Goal: Transaction & Acquisition: Purchase product/service

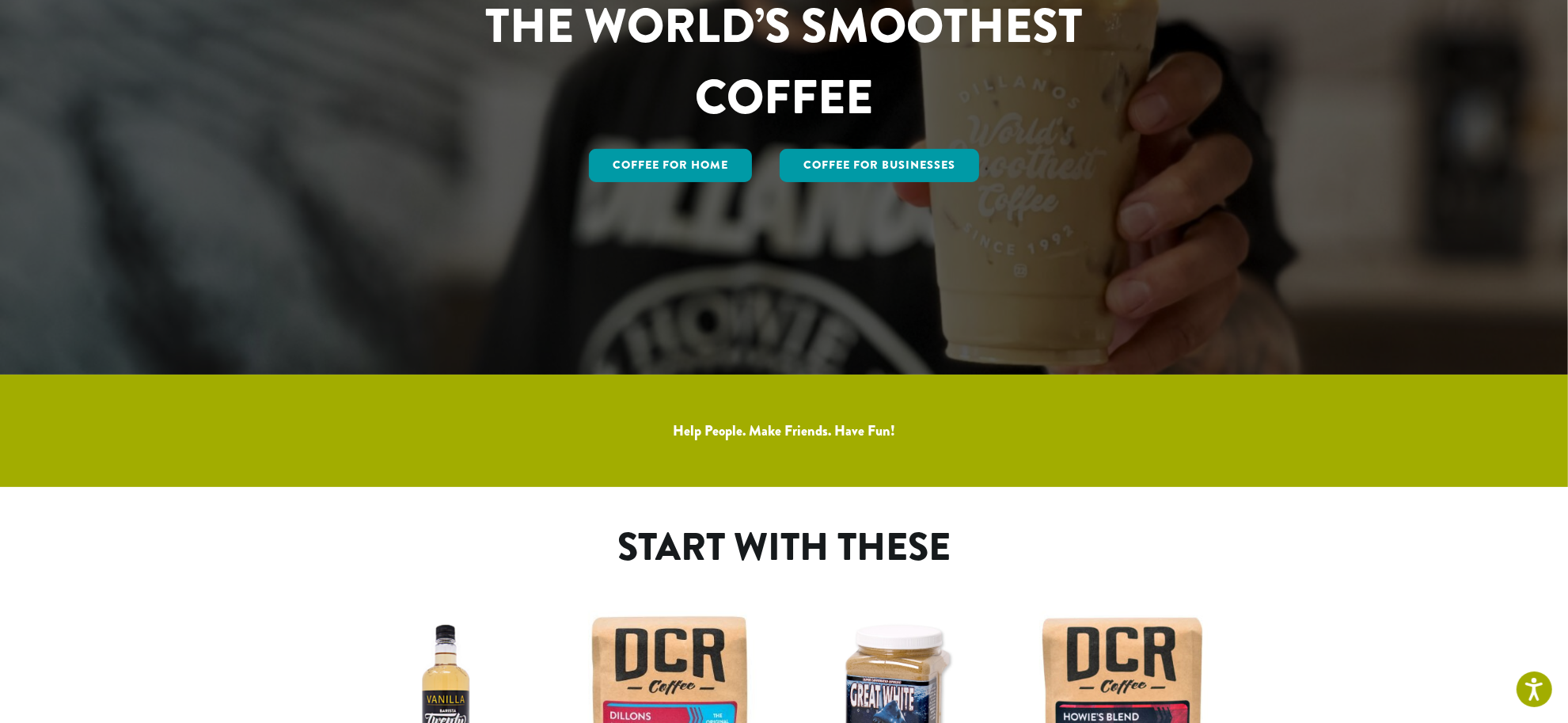
scroll to position [99, 0]
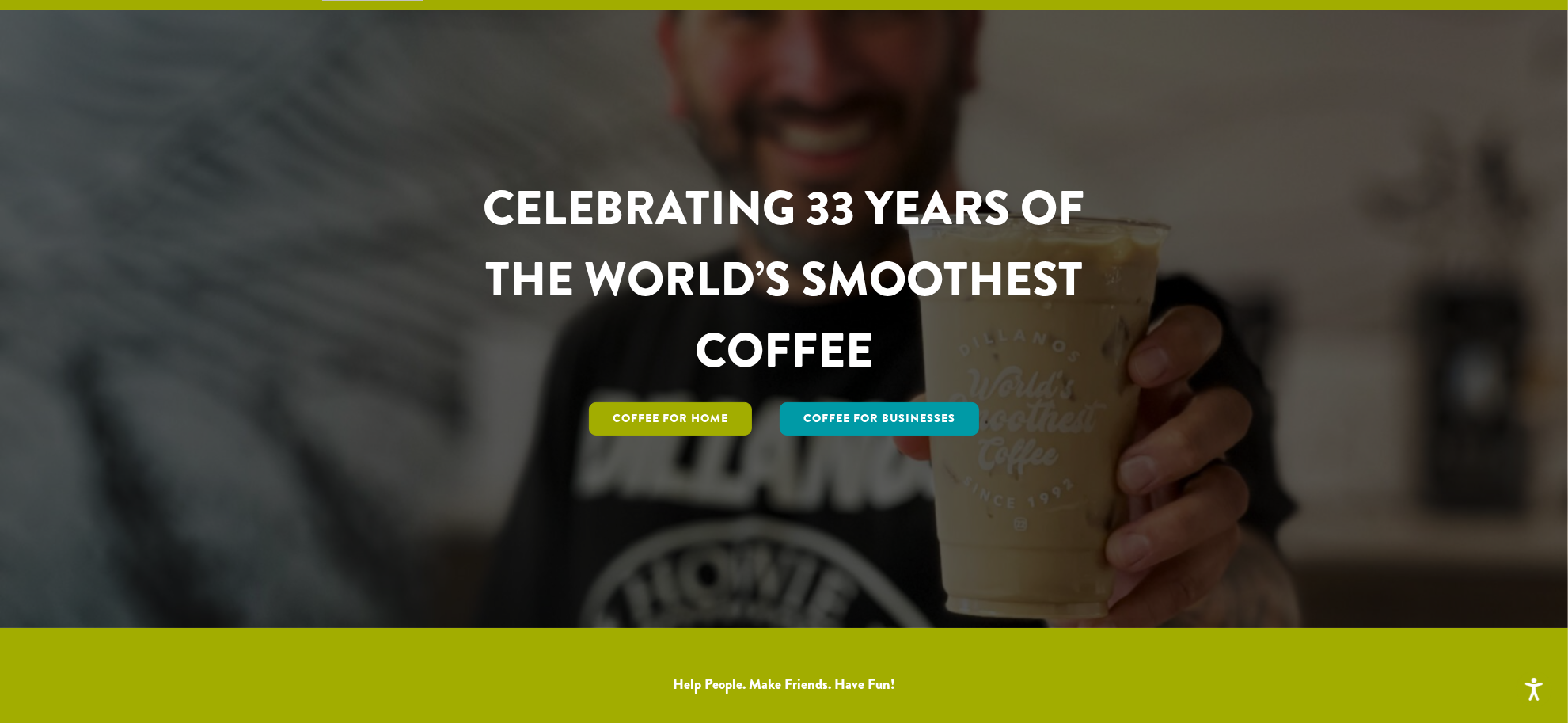
click at [662, 419] on link "Coffee for Home" at bounding box center [670, 418] width 163 height 33
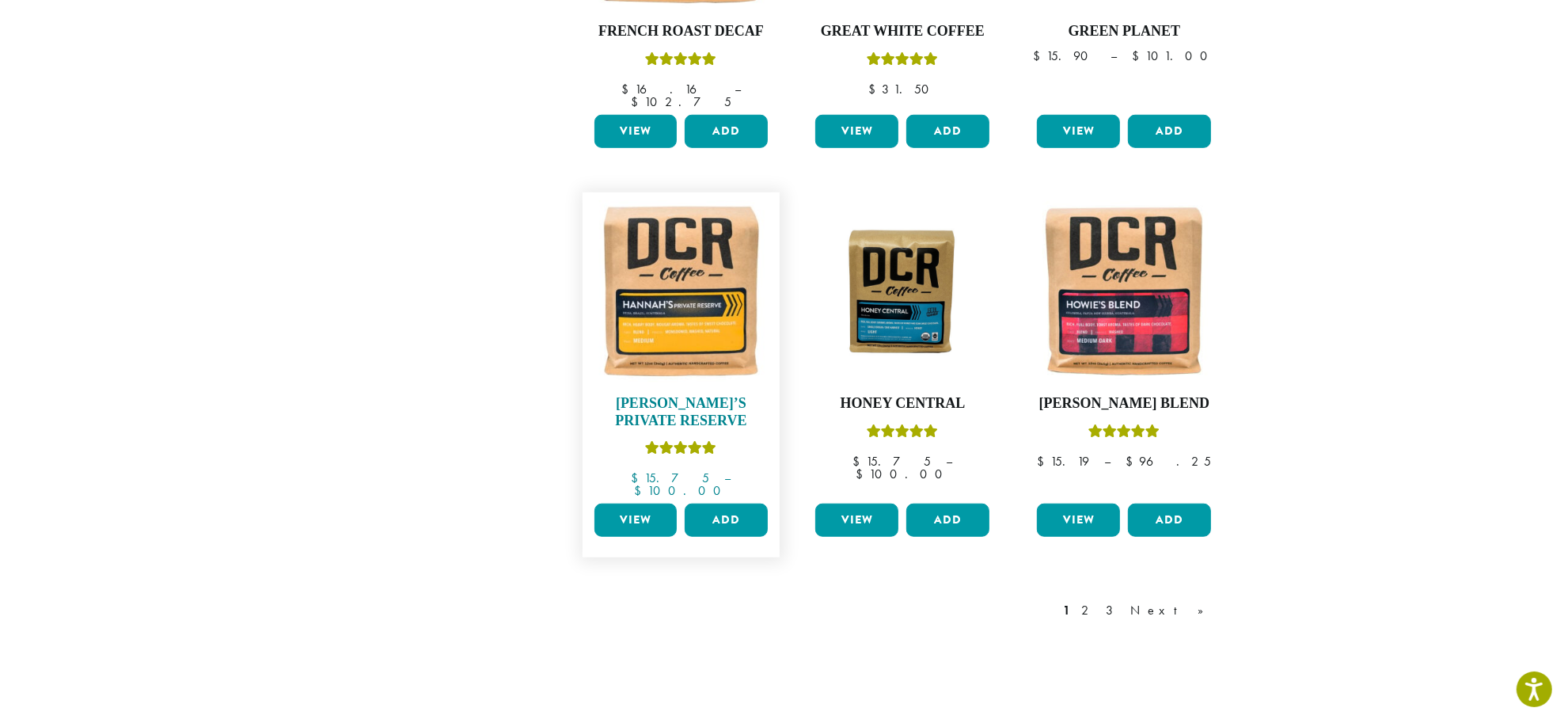
scroll to position [1187, 0]
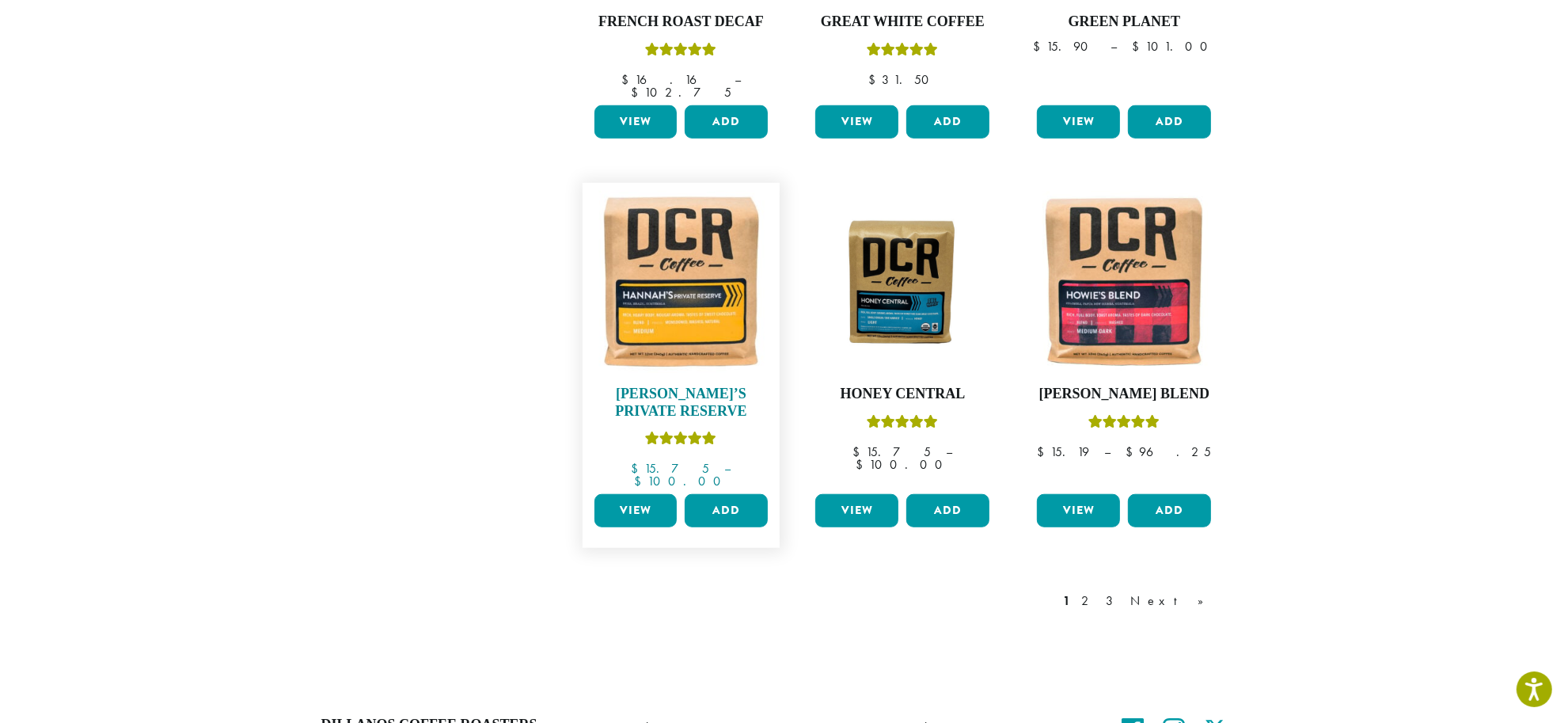
click at [659, 286] on img at bounding box center [681, 282] width 182 height 182
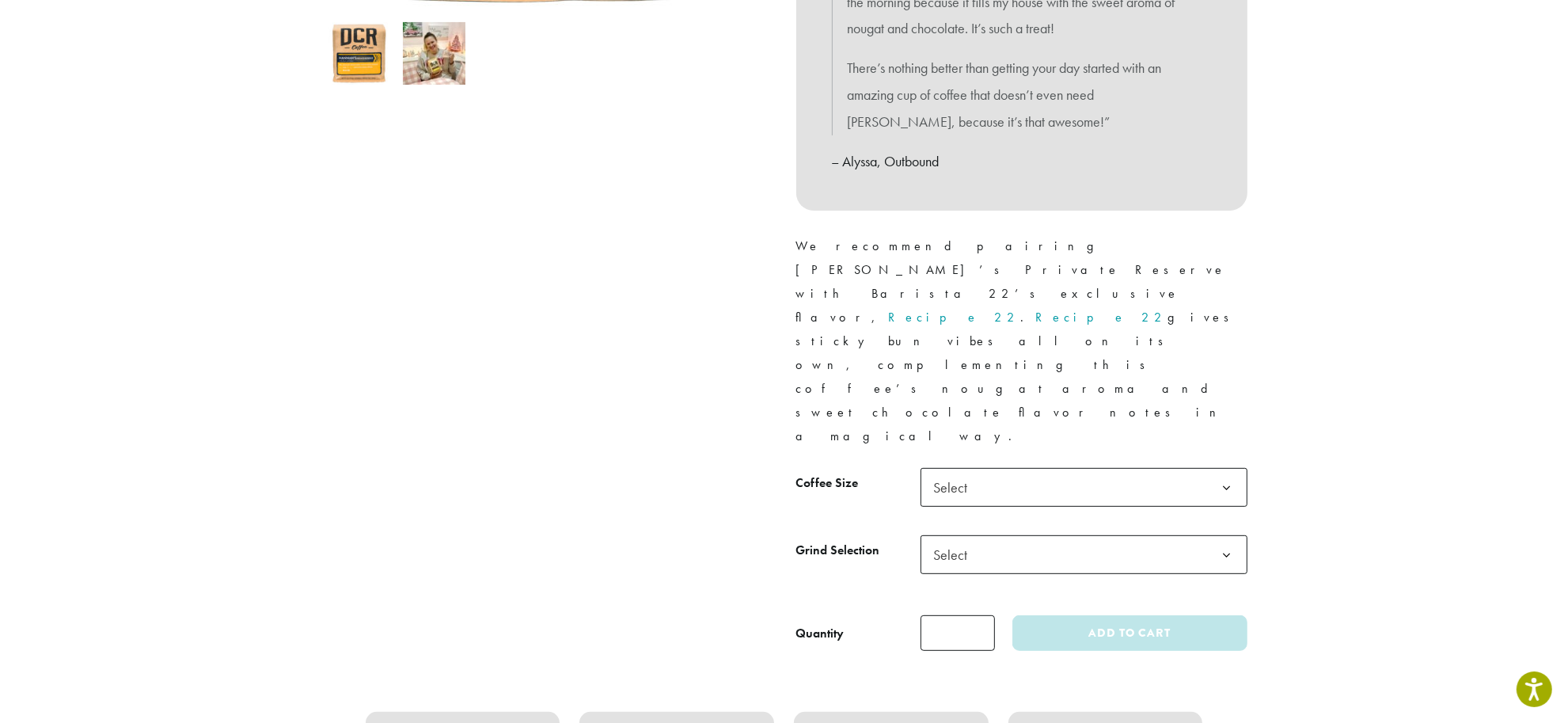
scroll to position [594, 0]
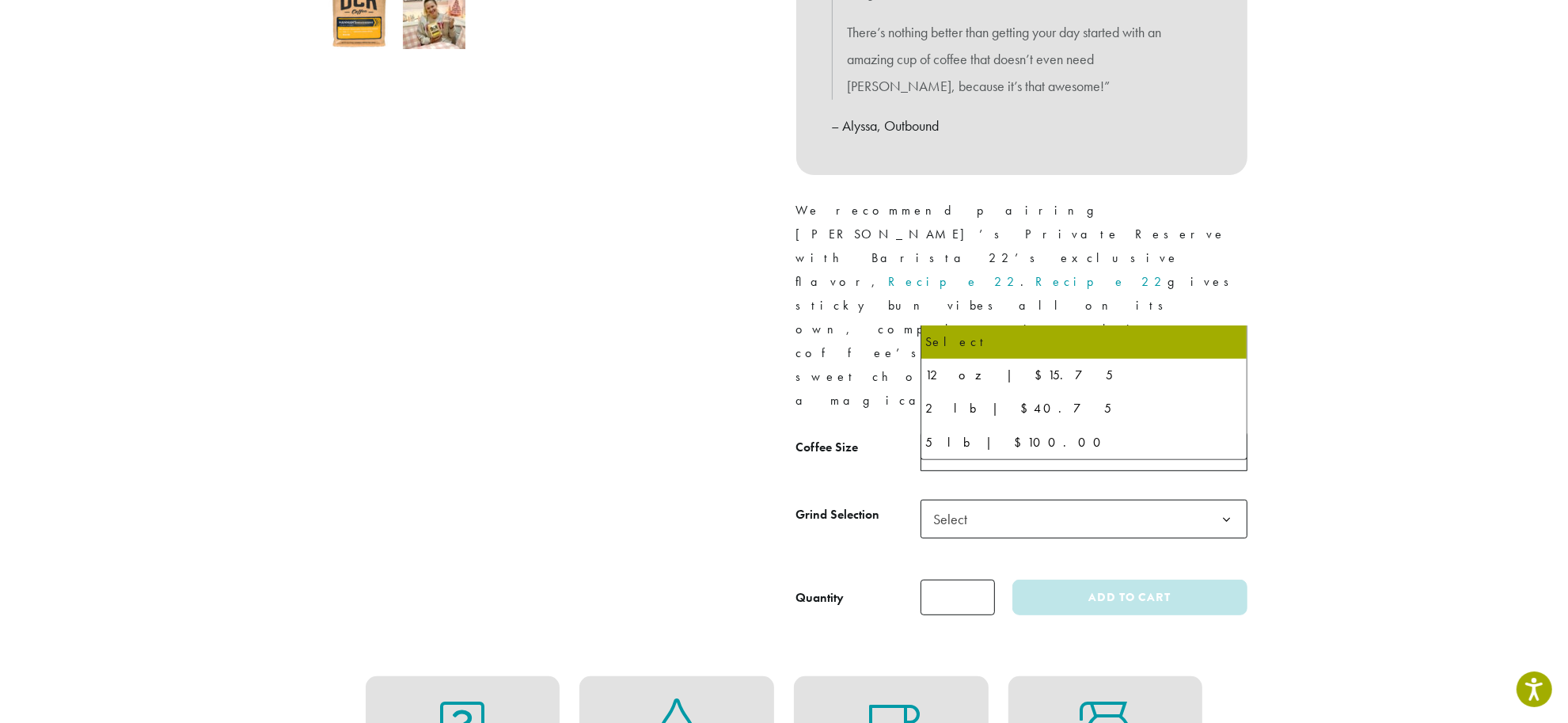
click at [1086, 432] on span "Select" at bounding box center [1084, 451] width 327 height 39
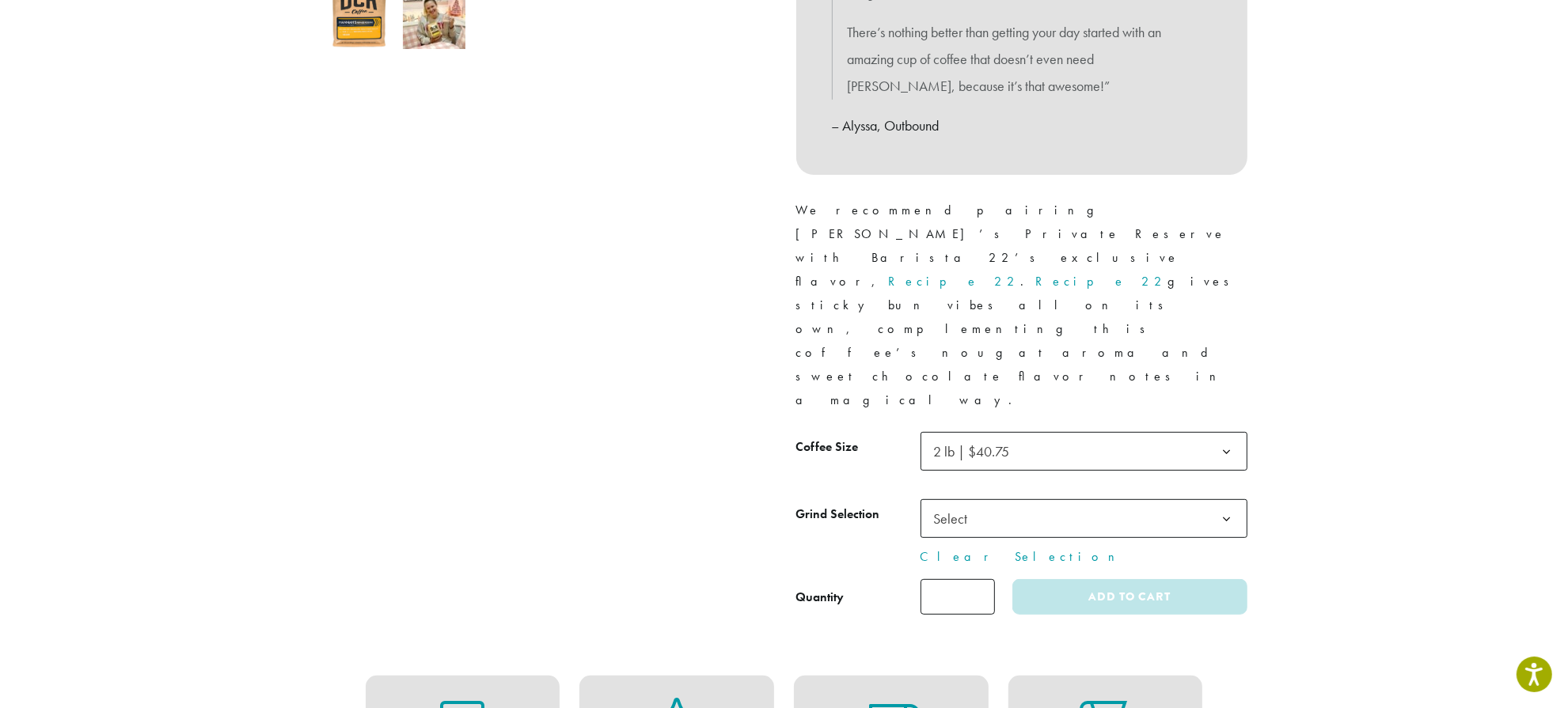
click at [1002, 499] on span "Select" at bounding box center [1084, 518] width 327 height 39
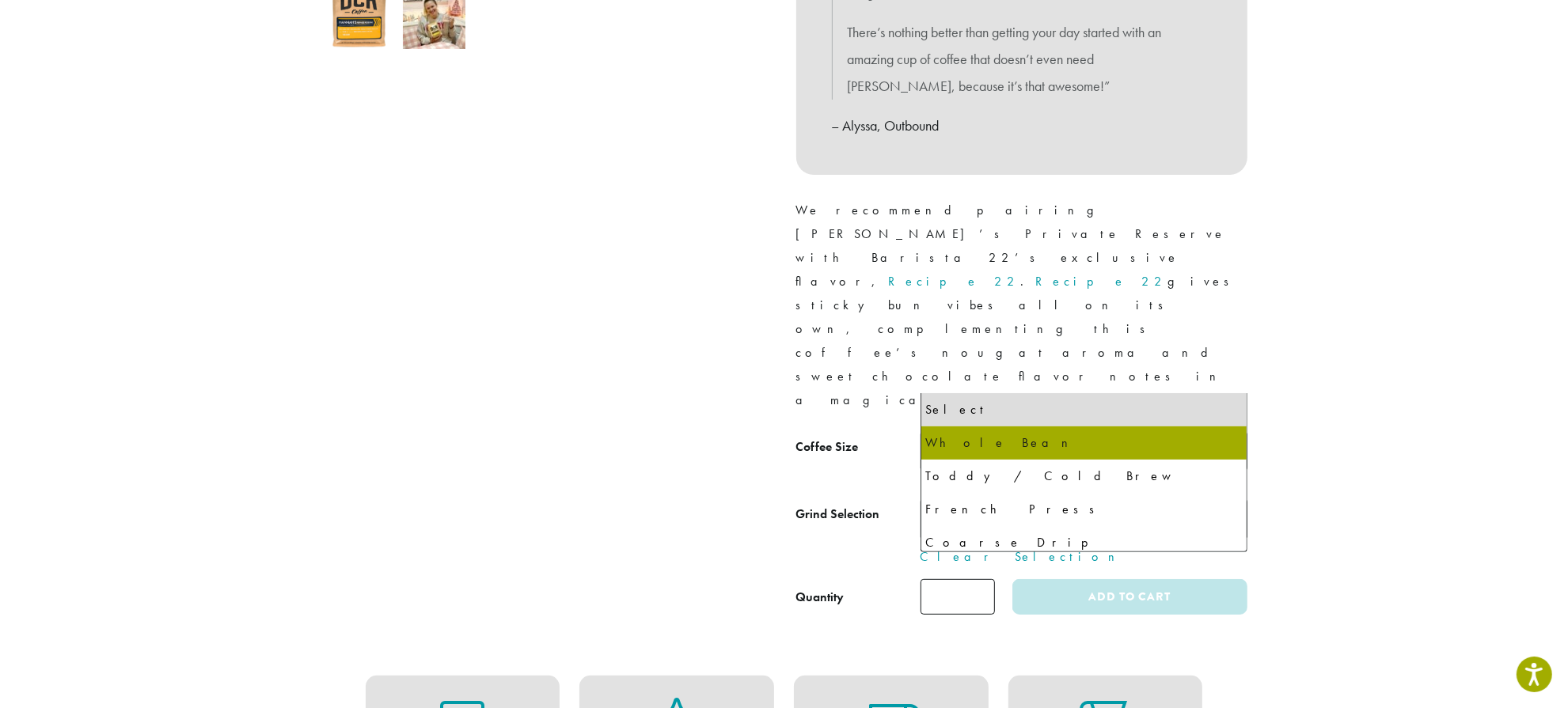
select select "**********"
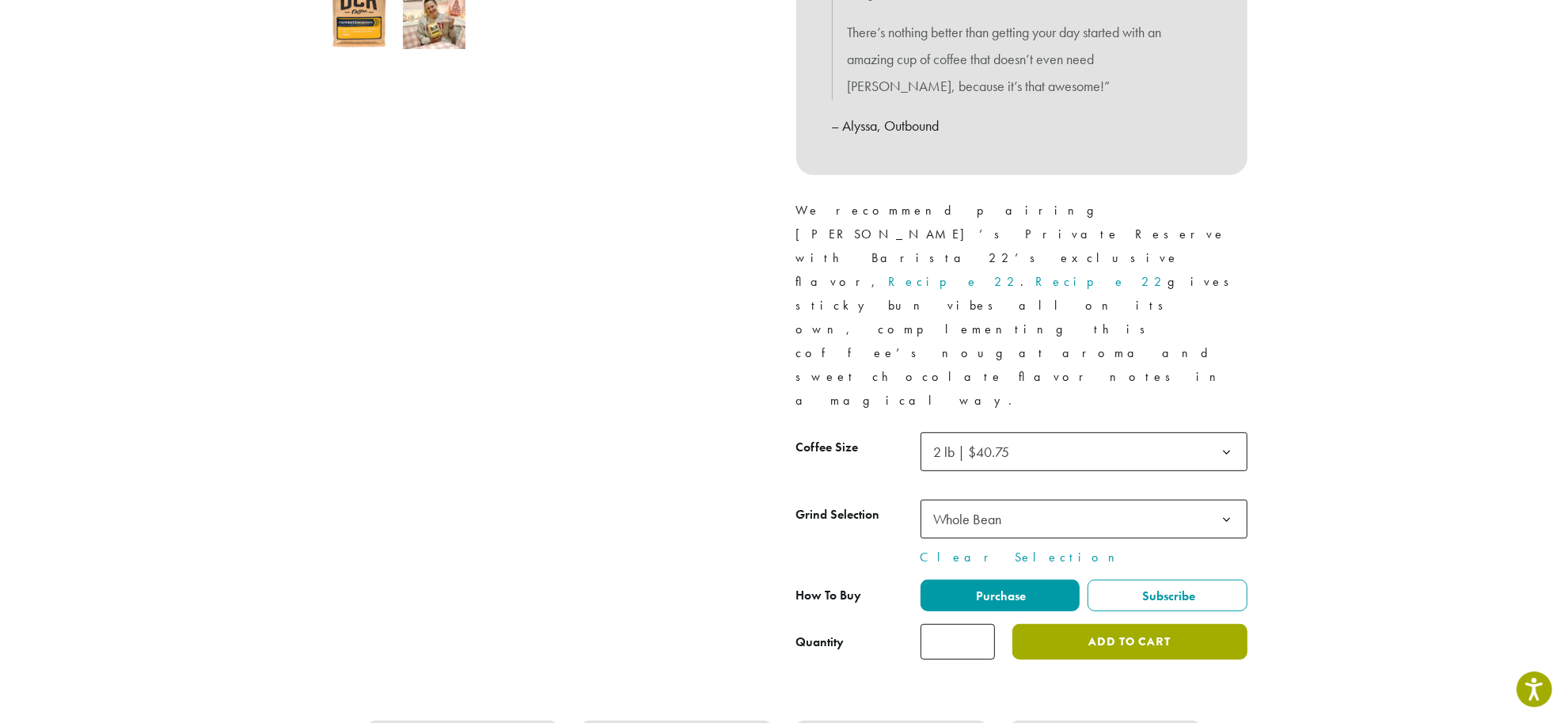
click at [1102, 624] on button "Add to cart" at bounding box center [1129, 641] width 234 height 36
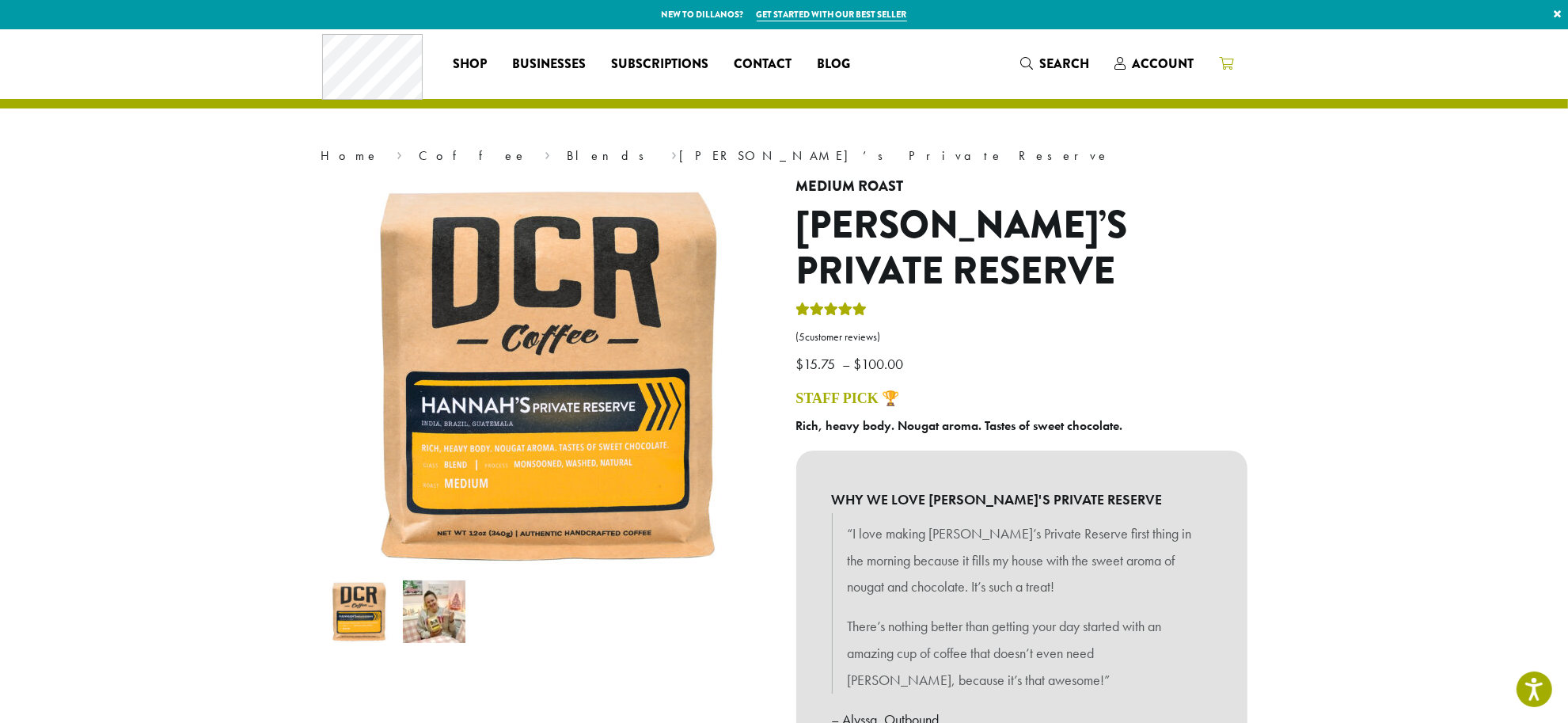
click at [1228, 64] on icon at bounding box center [1226, 63] width 15 height 13
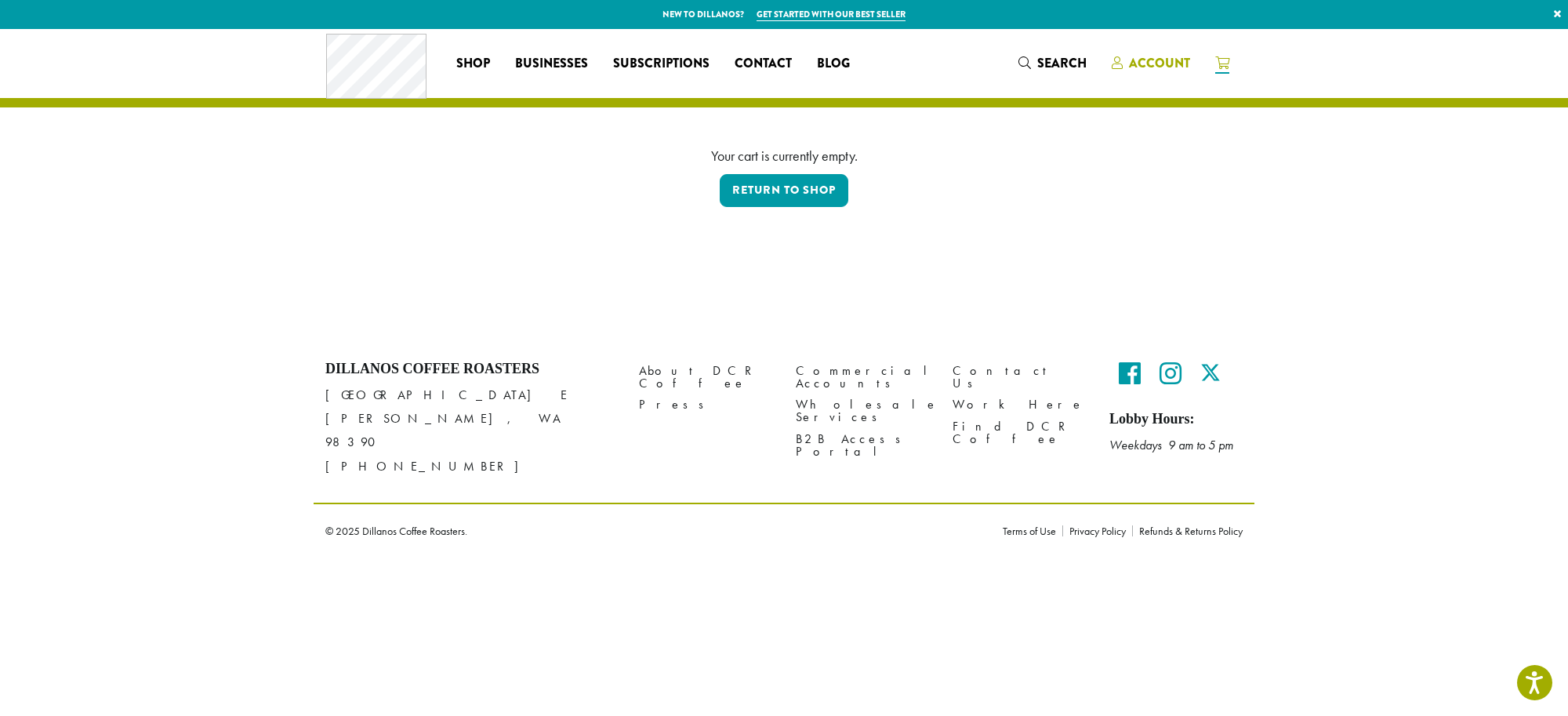
click at [1138, 62] on span "Account" at bounding box center [1160, 63] width 61 height 18
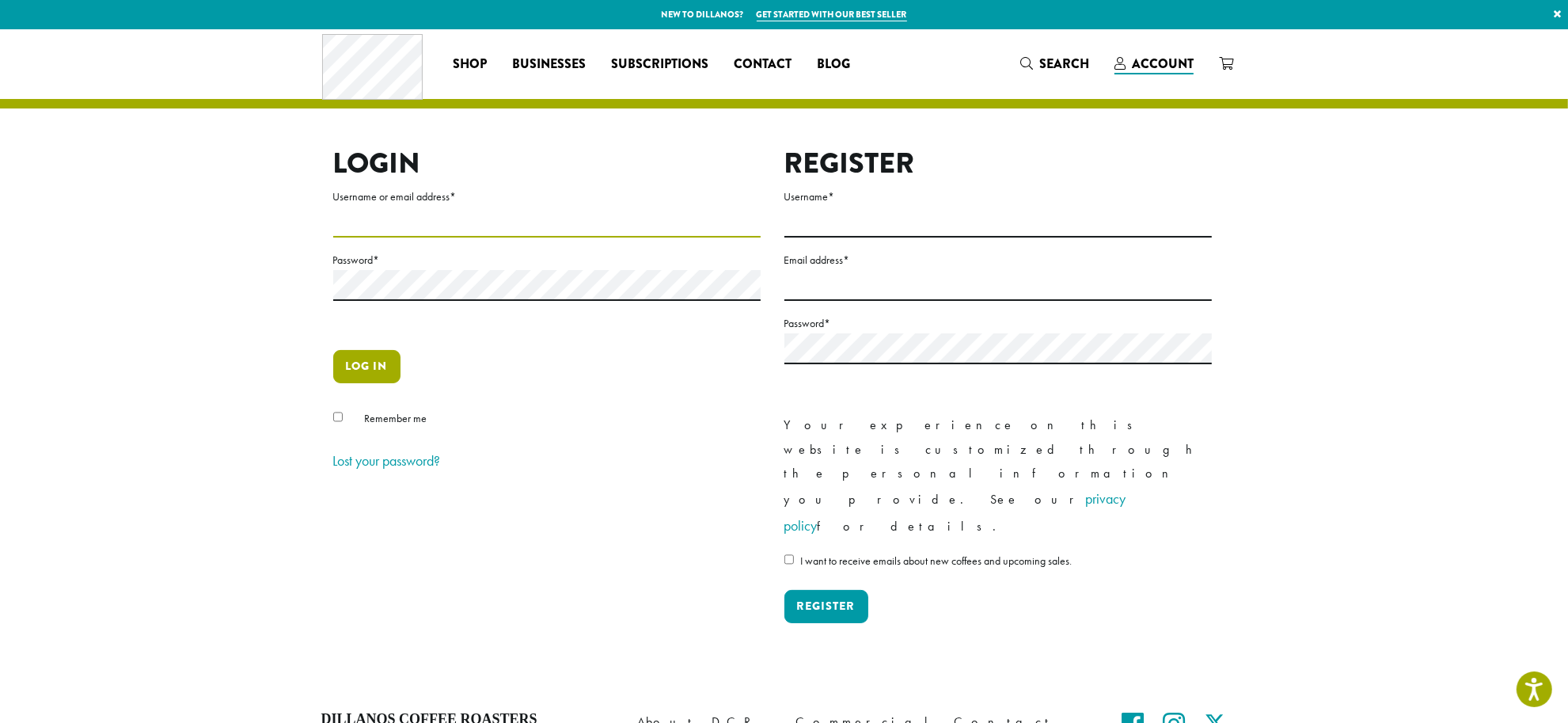
type input "**********"
click at [357, 372] on button "Log in" at bounding box center [366, 367] width 67 height 33
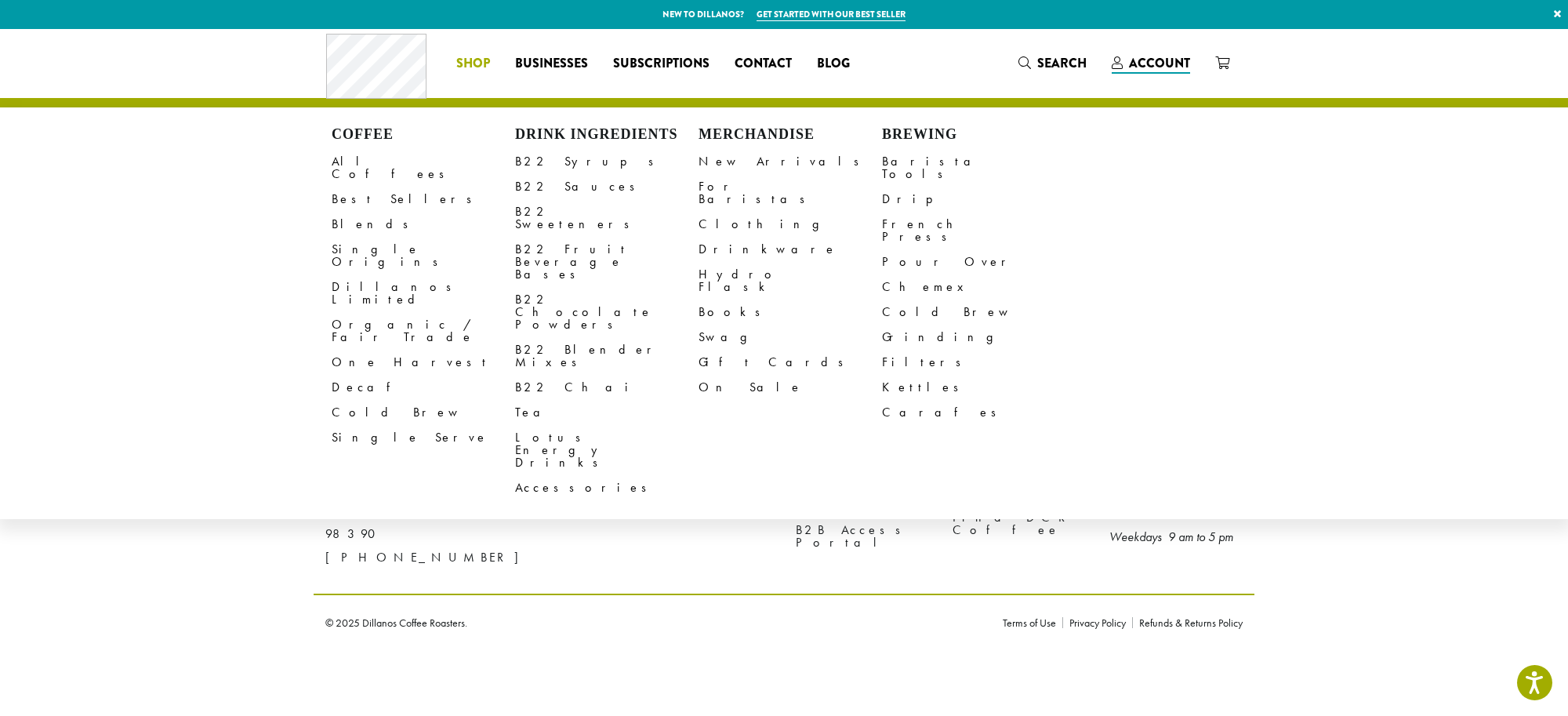
click at [475, 56] on li "Coffee All Coffees Best Sellers Blends Single Origins Dillanos Limited Organic …" at bounding box center [472, 63] width 59 height 25
click at [472, 57] on span "Shop" at bounding box center [472, 64] width 33 height 20
click at [385, 157] on link "All Coffees" at bounding box center [423, 168] width 183 height 38
click at [479, 63] on li "Coffee All Coffees Best Sellers Blends Single Origins Dillanos Limited Organic …" at bounding box center [472, 63] width 59 height 25
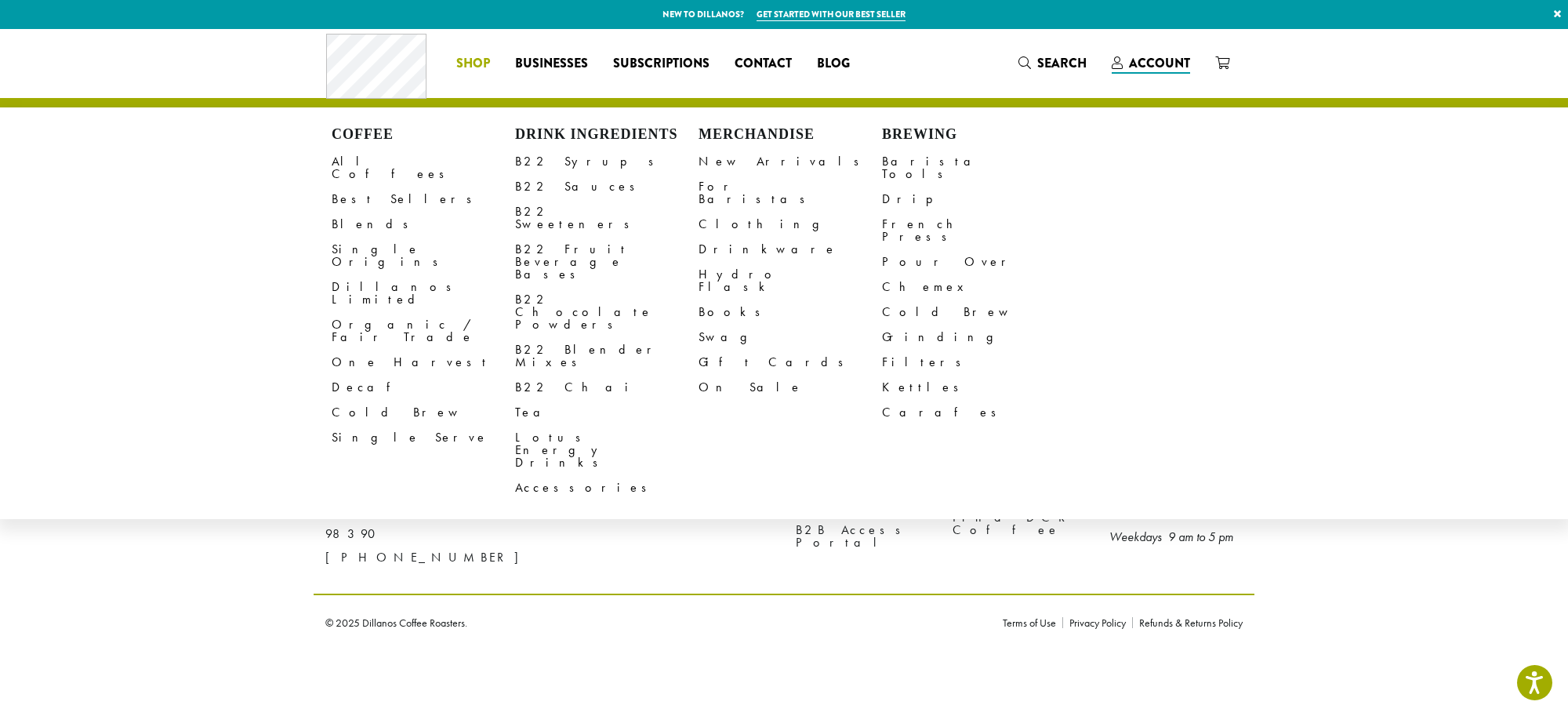
click at [464, 65] on span "Shop" at bounding box center [472, 64] width 33 height 20
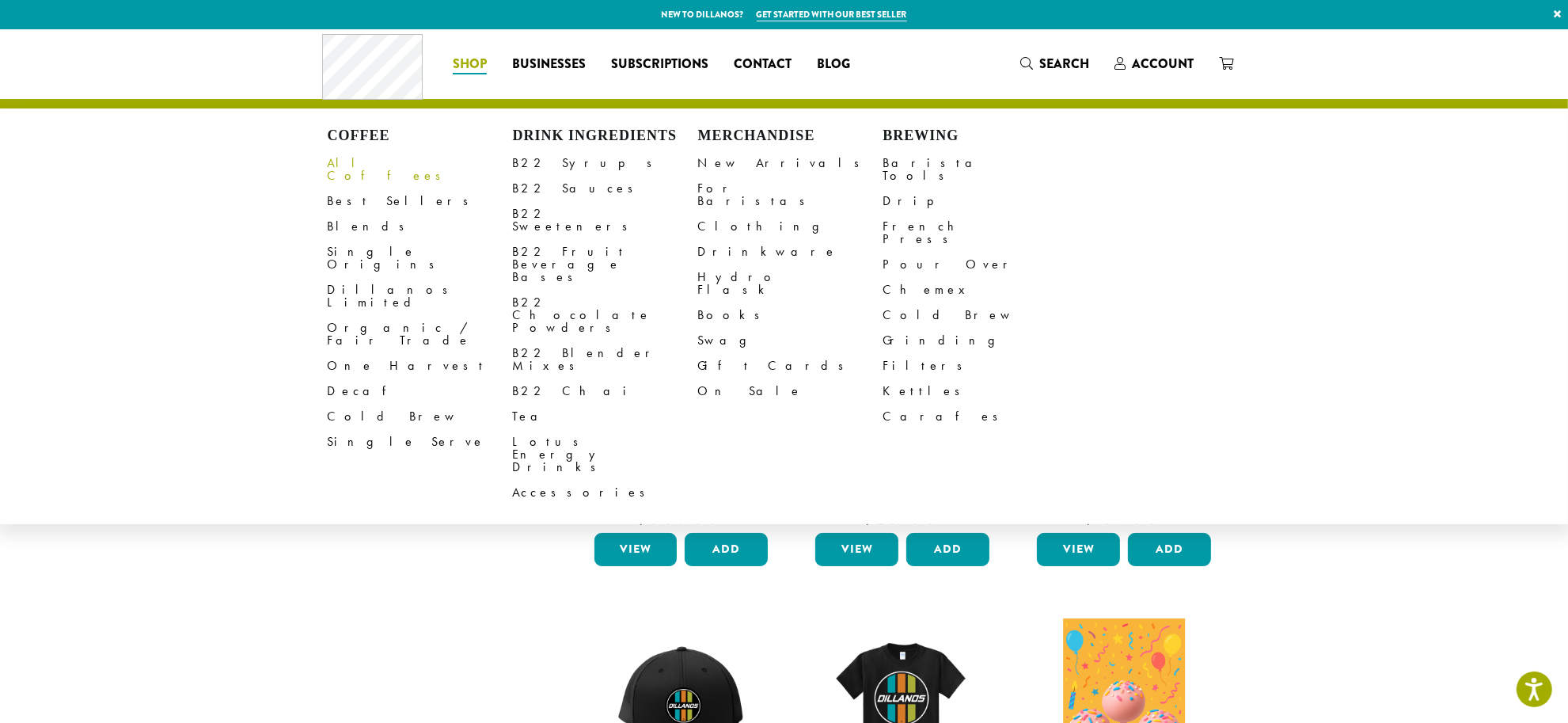
click at [363, 168] on link "All Coffees" at bounding box center [419, 170] width 185 height 38
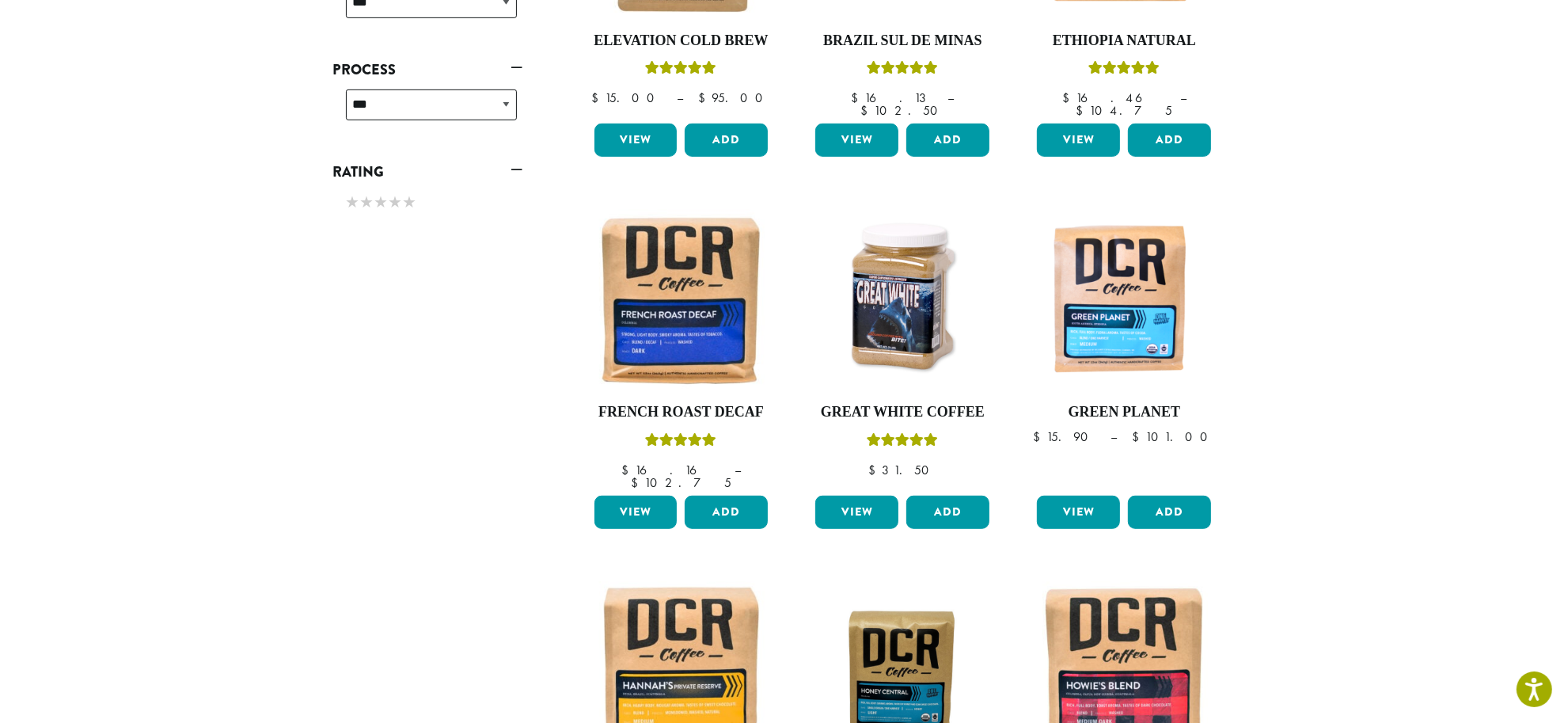
scroll to position [989, 0]
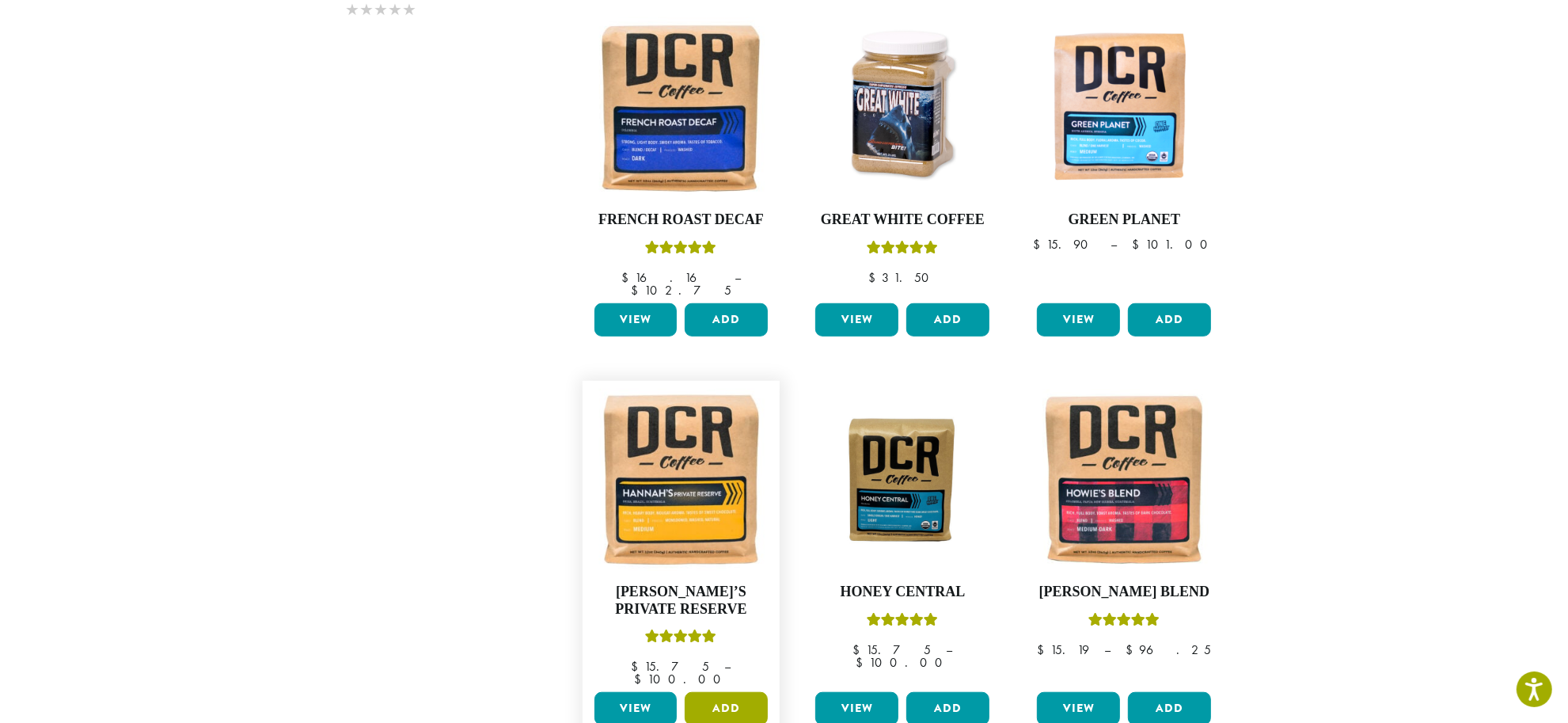
click at [718, 692] on button "Add" at bounding box center [726, 708] width 83 height 33
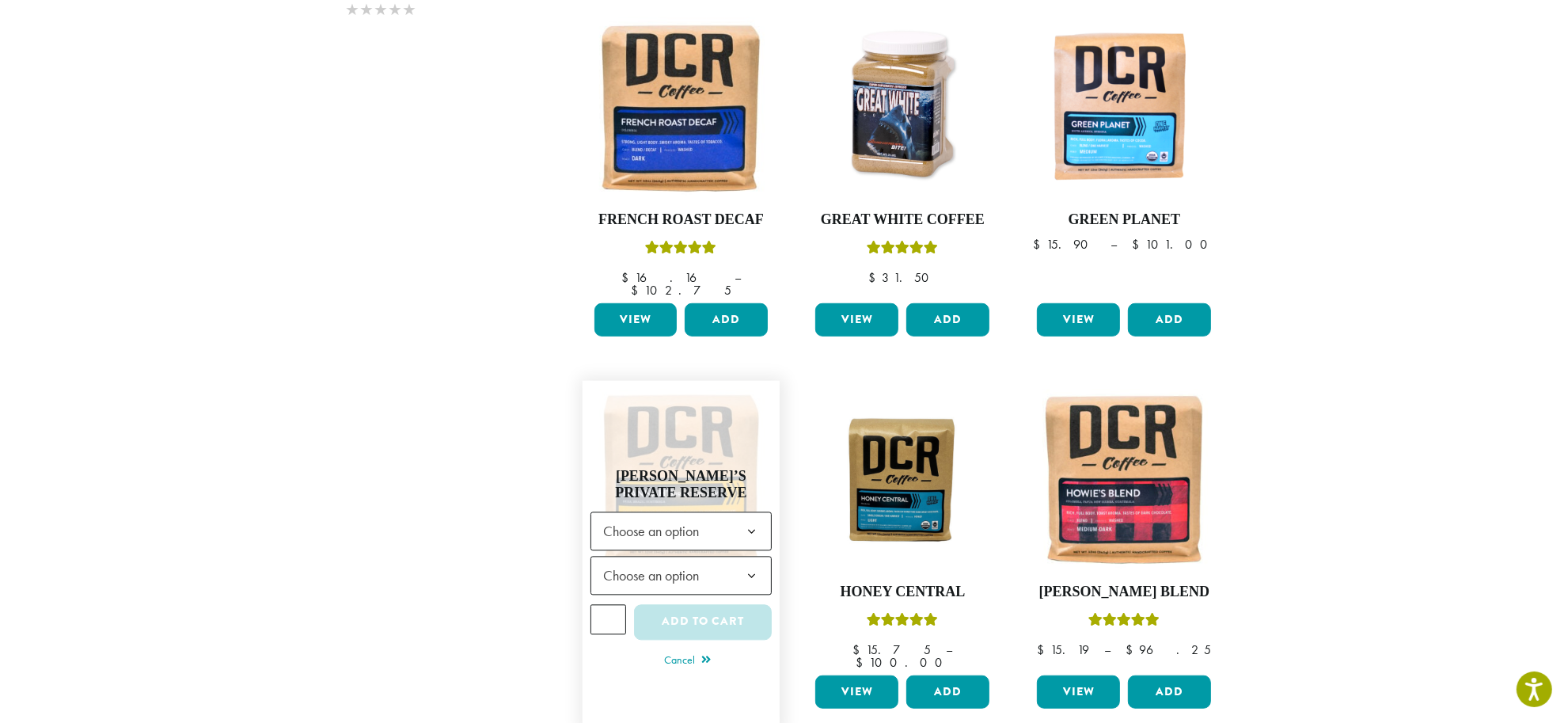
click at [691, 516] on span "Choose an option" at bounding box center [655, 532] width 118 height 31
click at [665, 561] on span "Choose an option" at bounding box center [655, 576] width 118 height 31
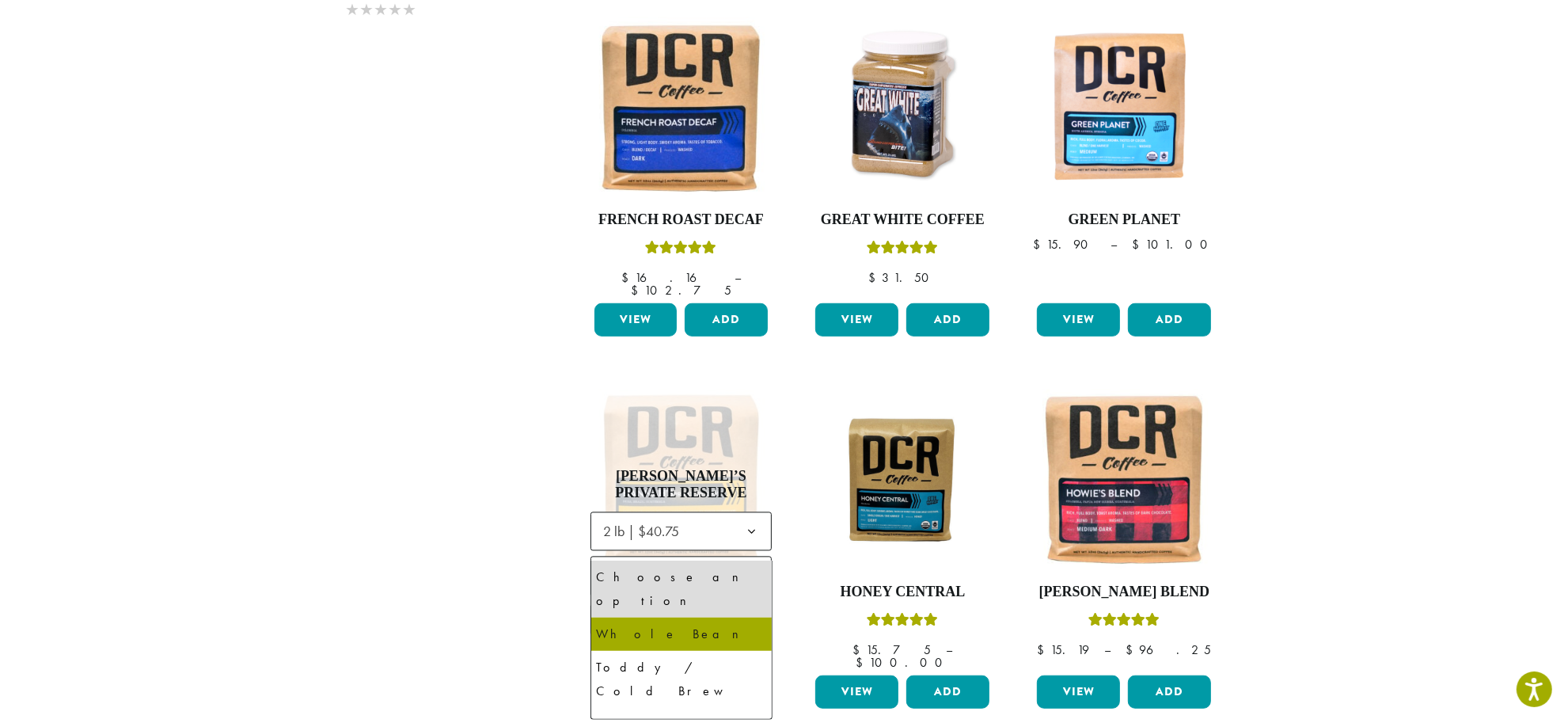
select select "**********"
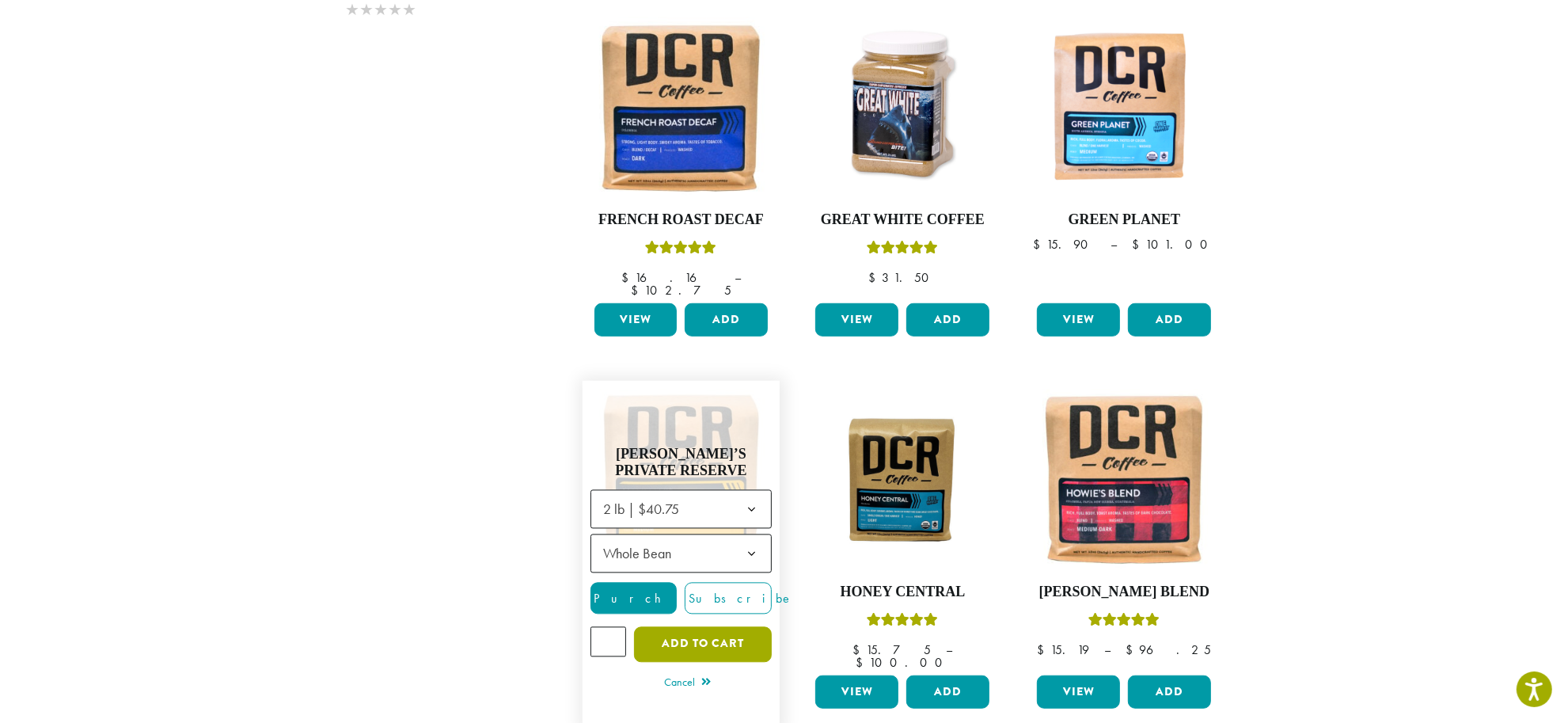
click at [715, 626] on button "Add to cart" at bounding box center [702, 644] width 138 height 36
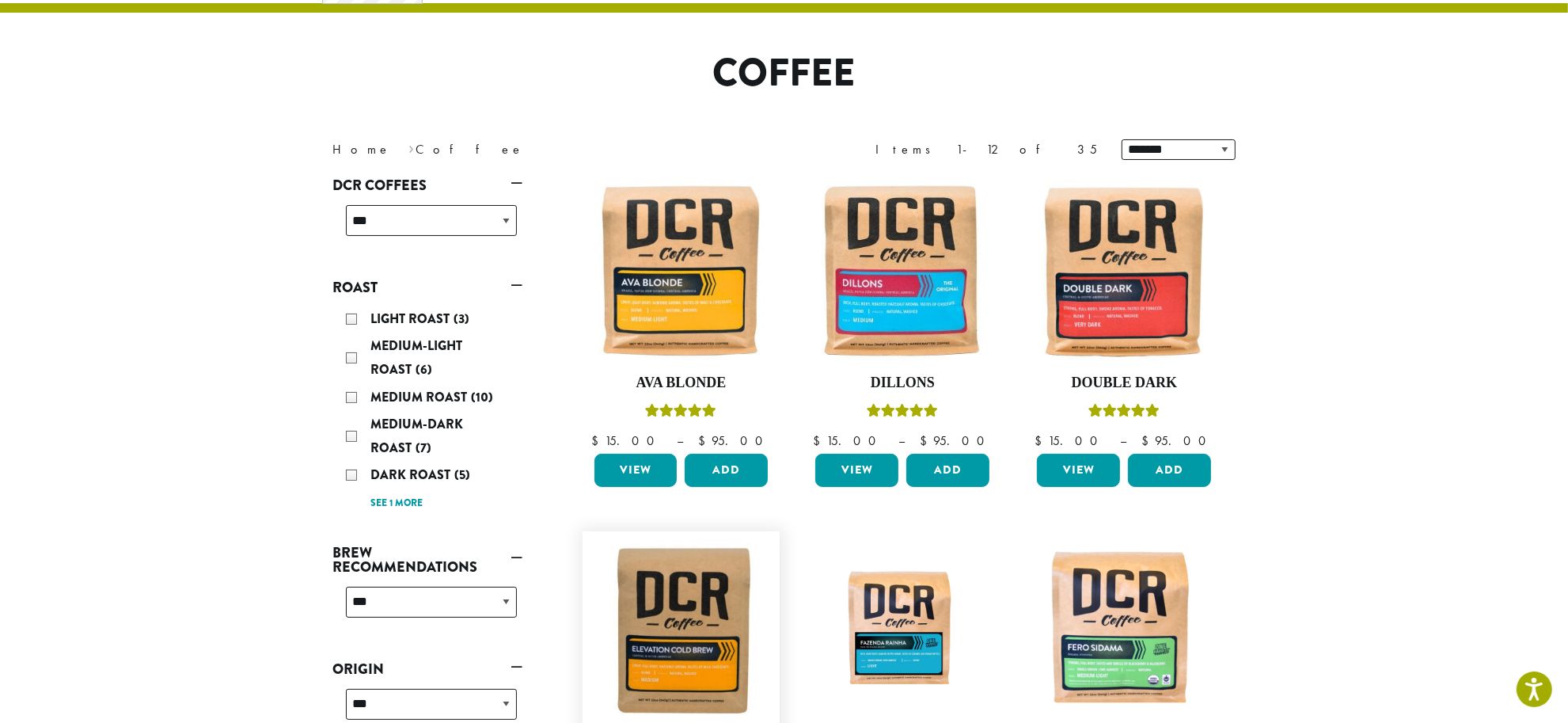
scroll to position [0, 0]
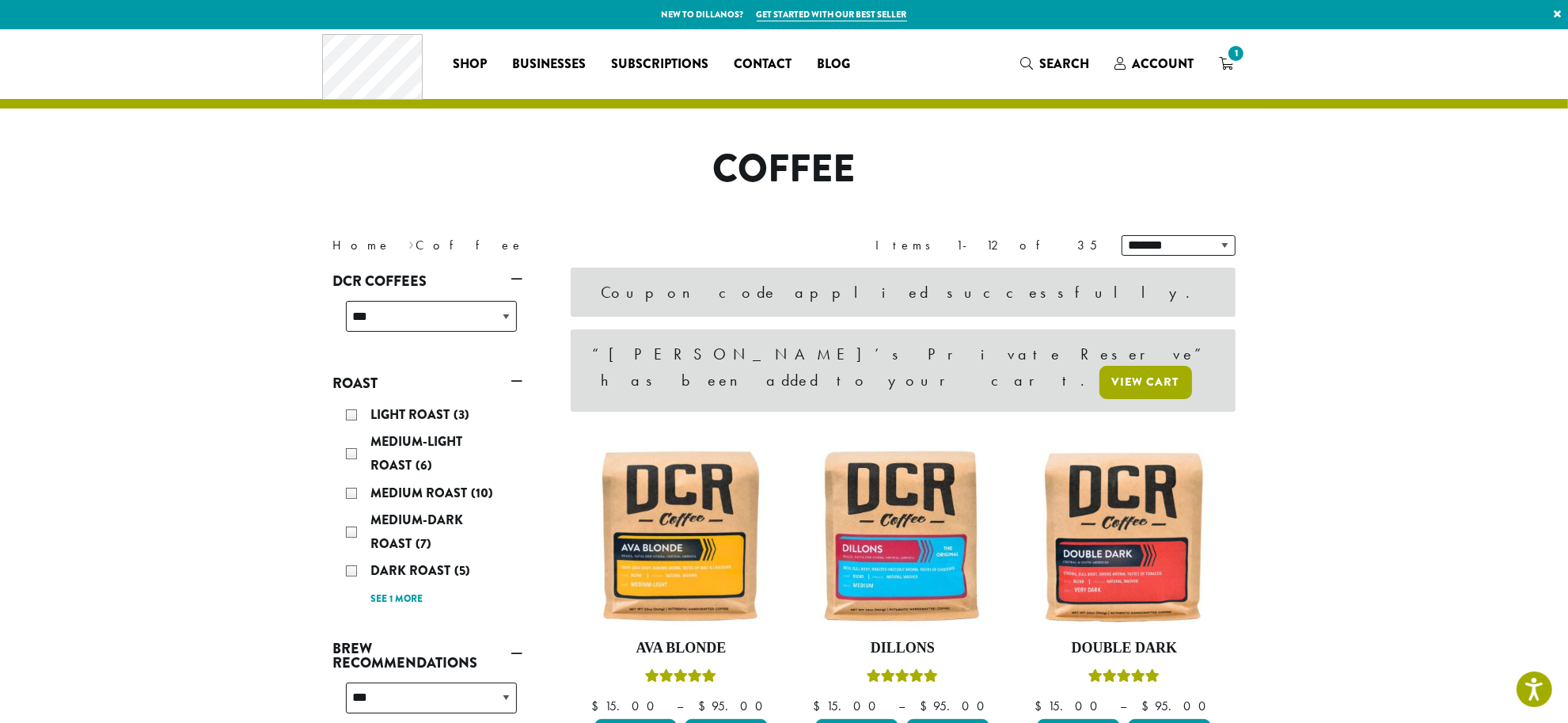
click at [1099, 366] on link "View cart" at bounding box center [1146, 382] width 93 height 33
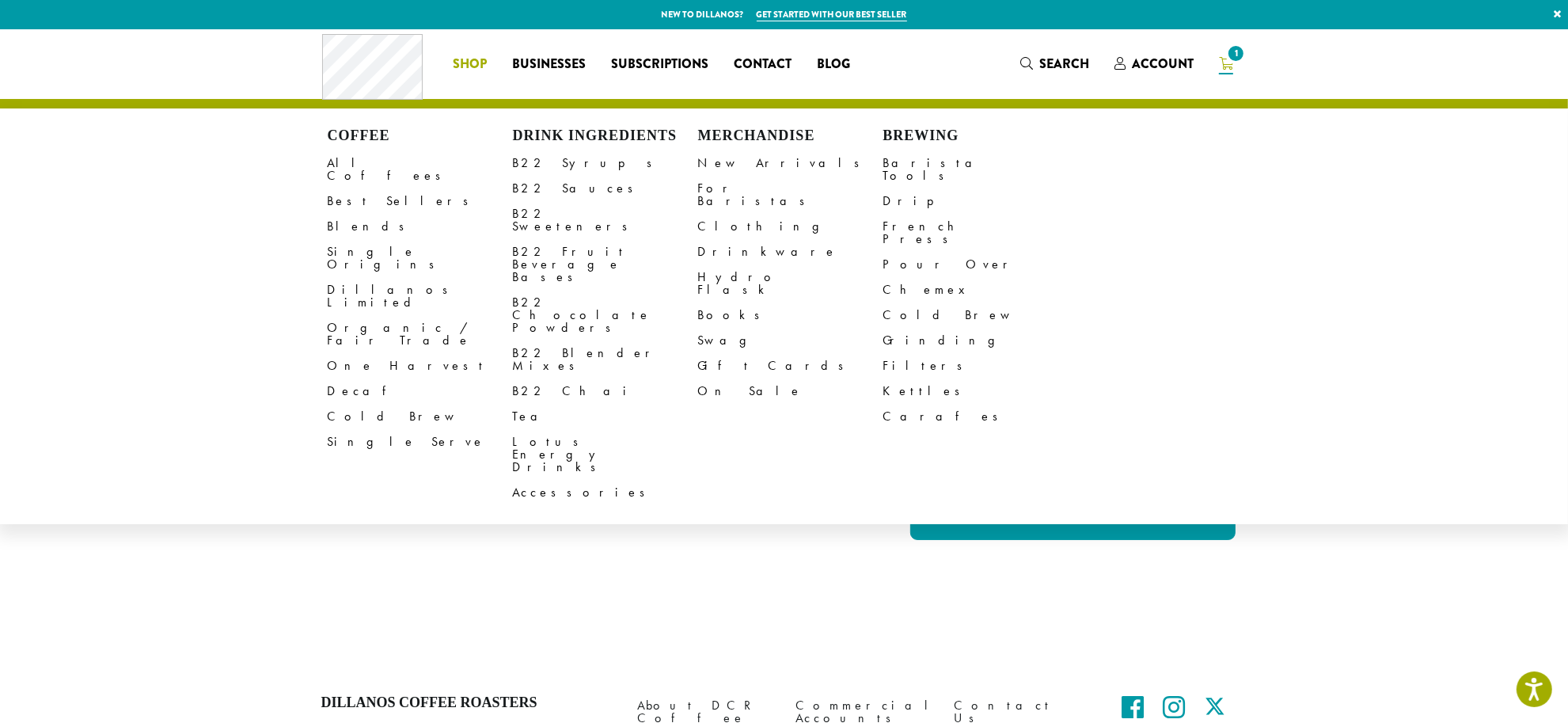
click at [469, 57] on span "Shop" at bounding box center [469, 65] width 34 height 20
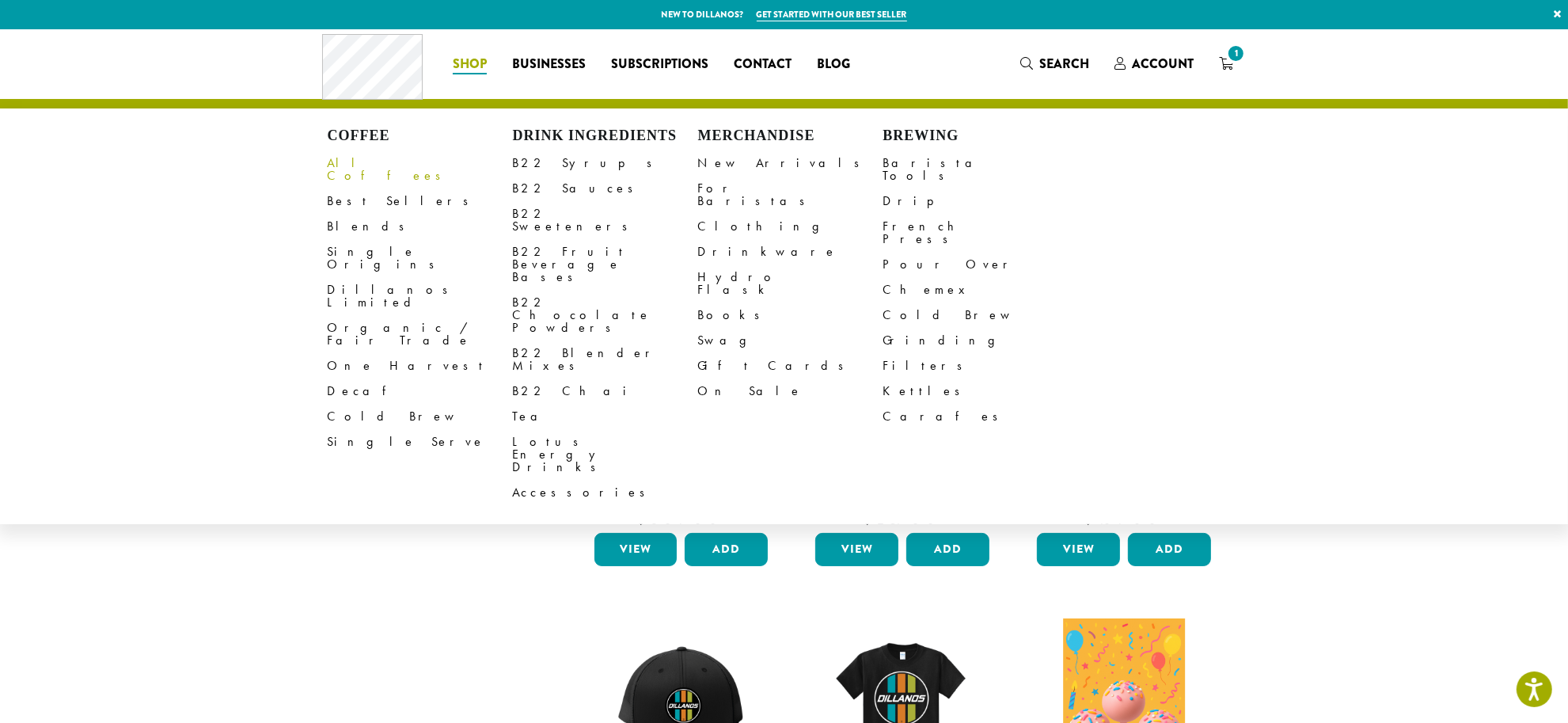
click at [362, 166] on link "All Coffees" at bounding box center [419, 170] width 185 height 38
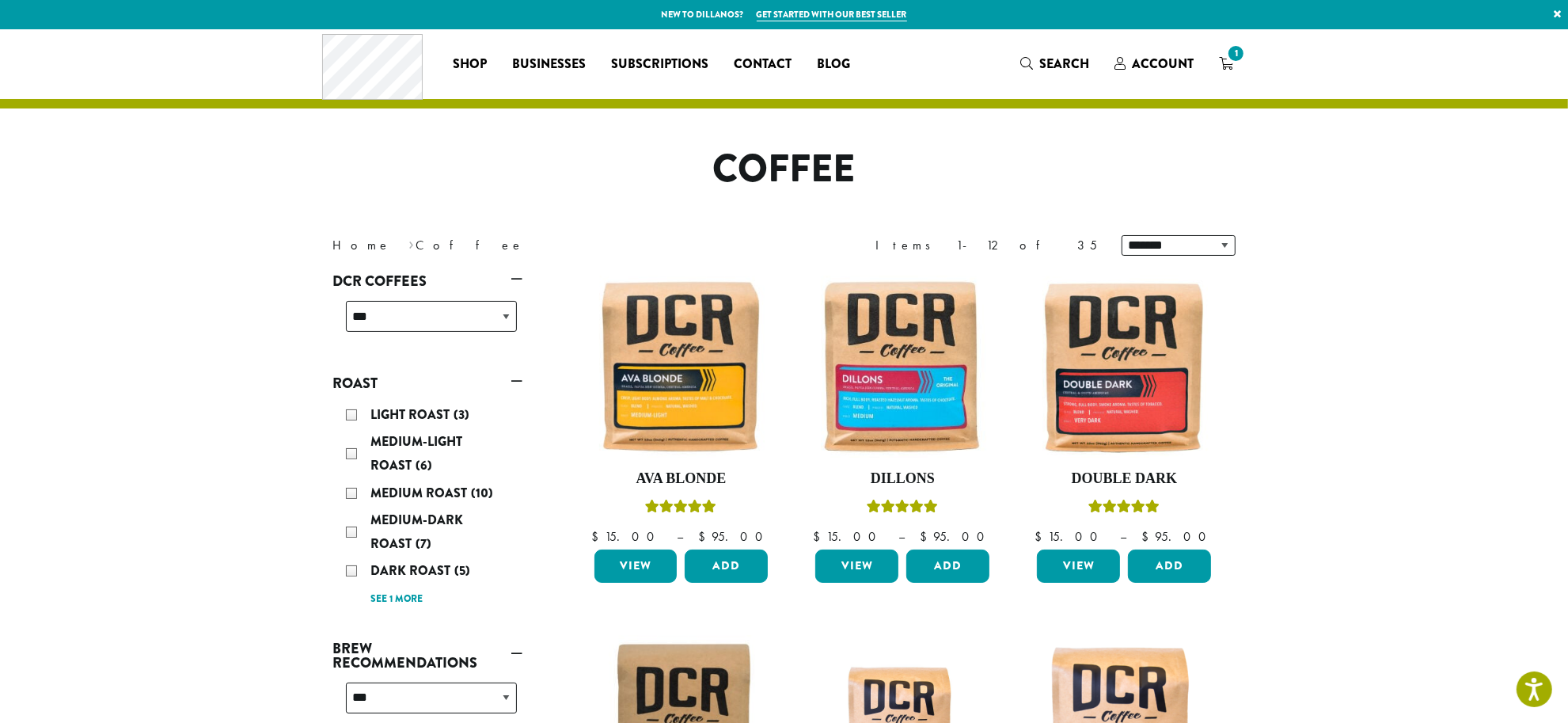
scroll to position [99, 0]
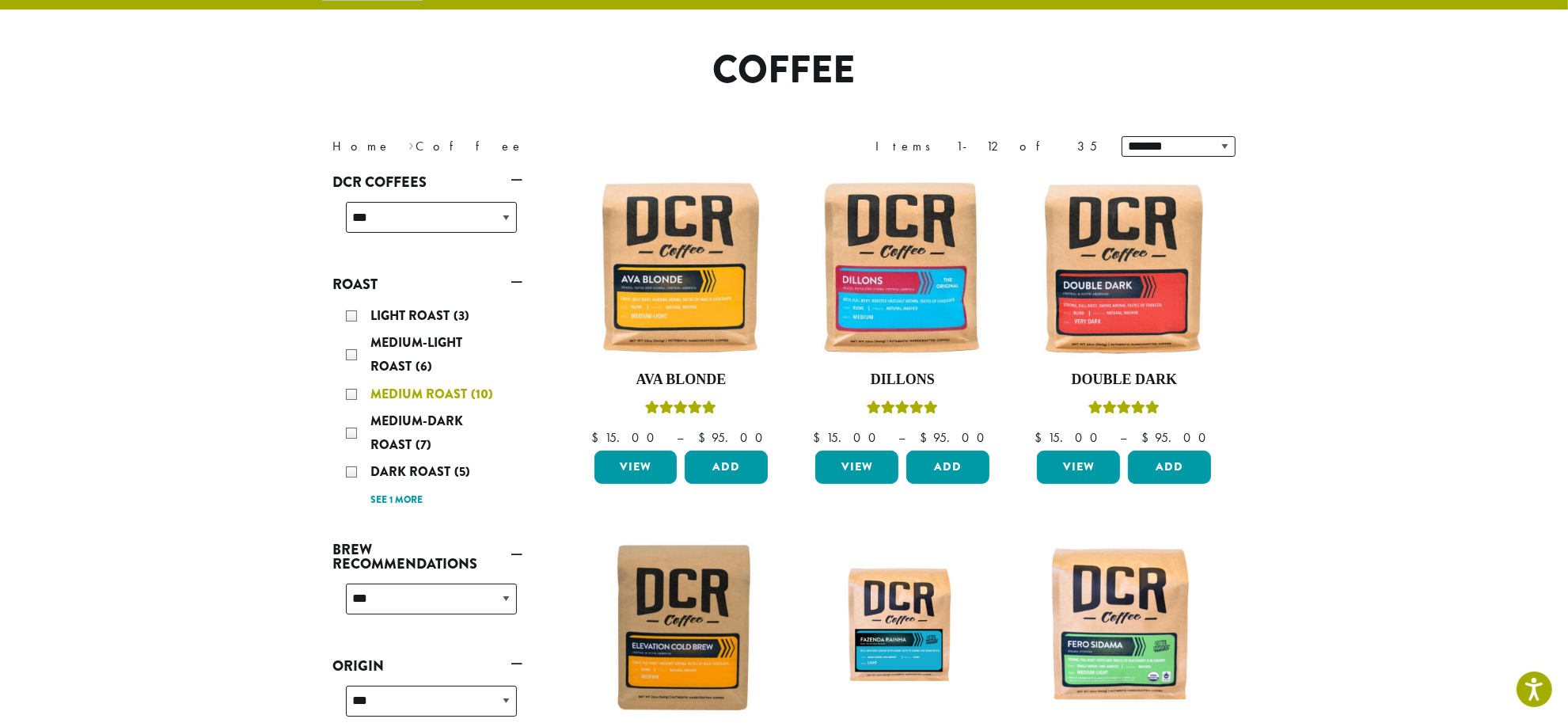
click at [352, 385] on div "Medium Roast (10)" at bounding box center [430, 394] width 170 height 24
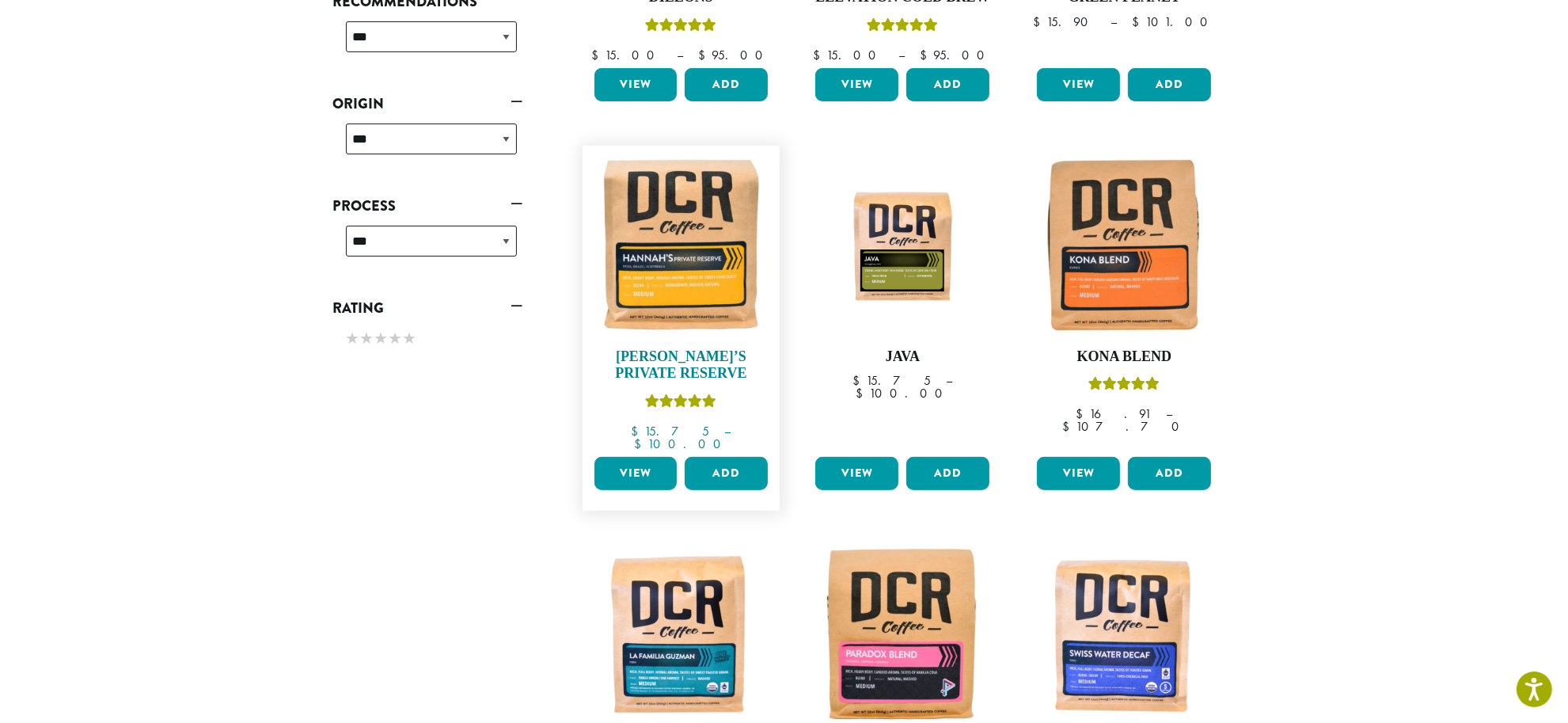
scroll to position [691, 0]
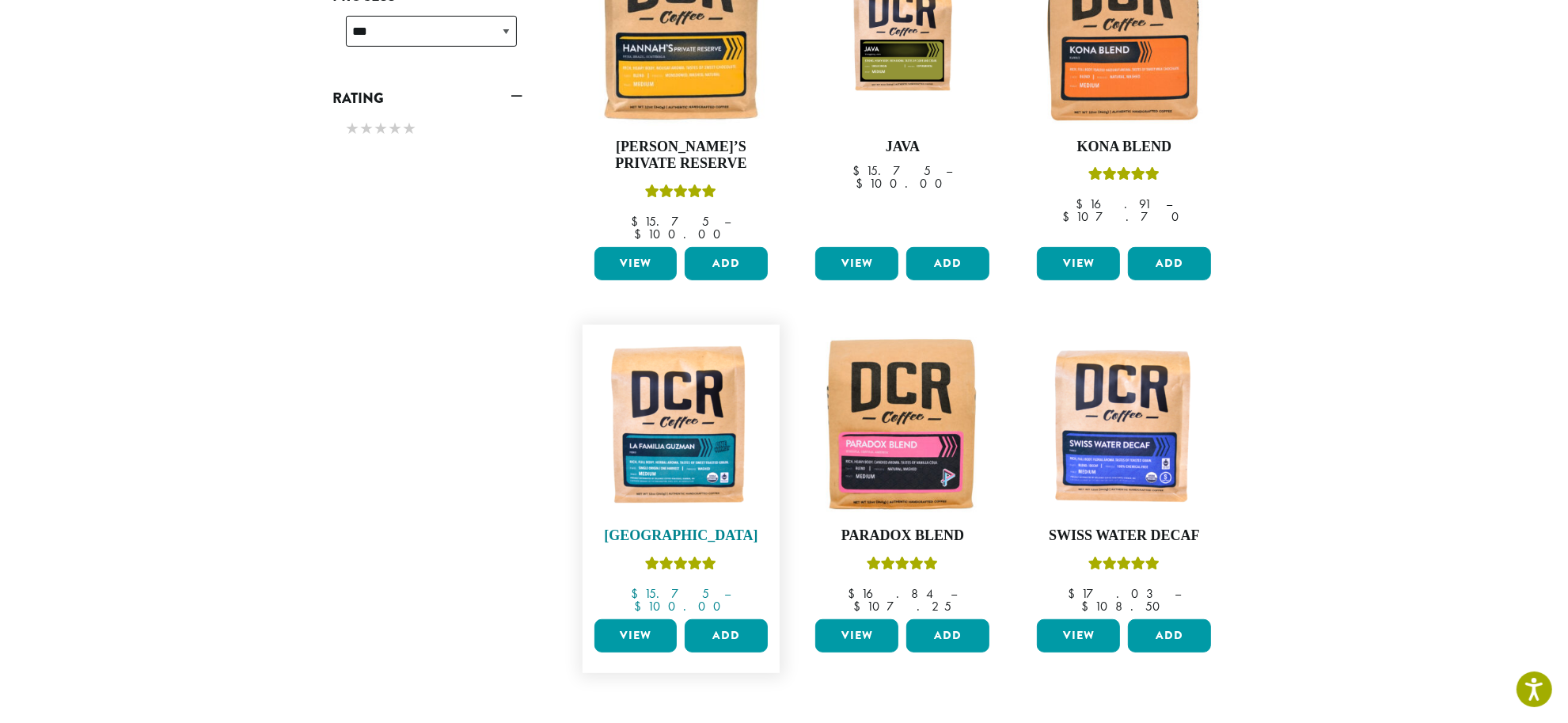
click at [678, 399] on img at bounding box center [681, 424] width 182 height 182
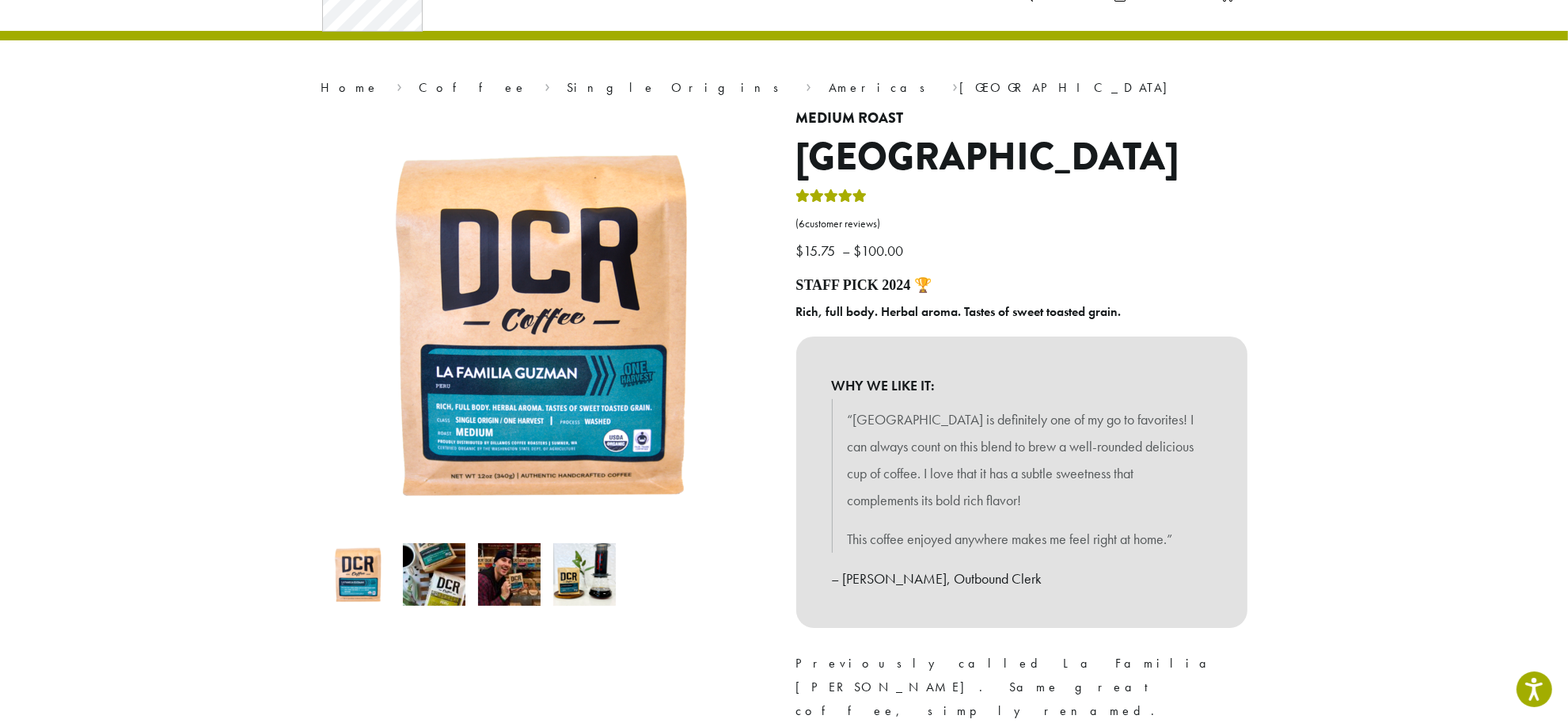
scroll to position [99, 0]
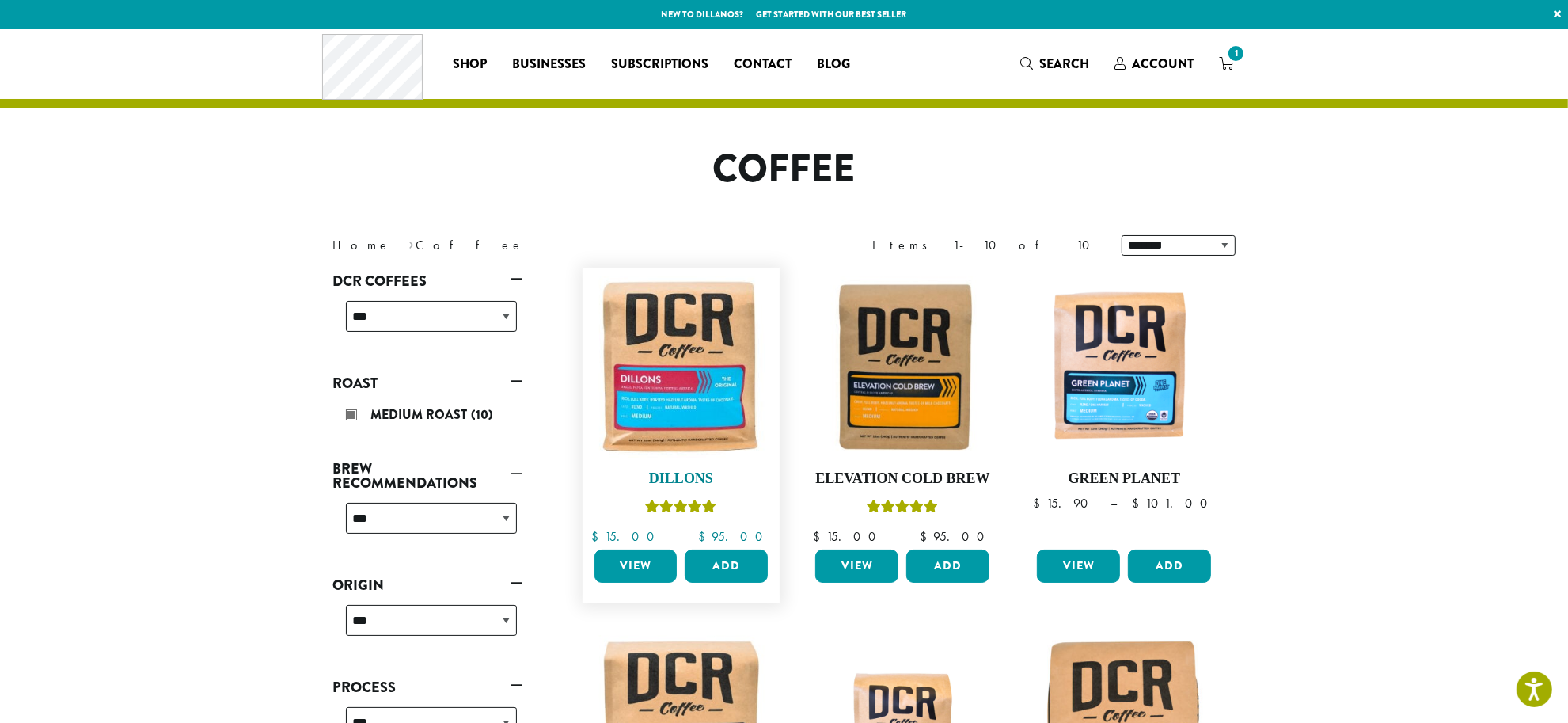
click at [662, 358] on img at bounding box center [681, 367] width 182 height 182
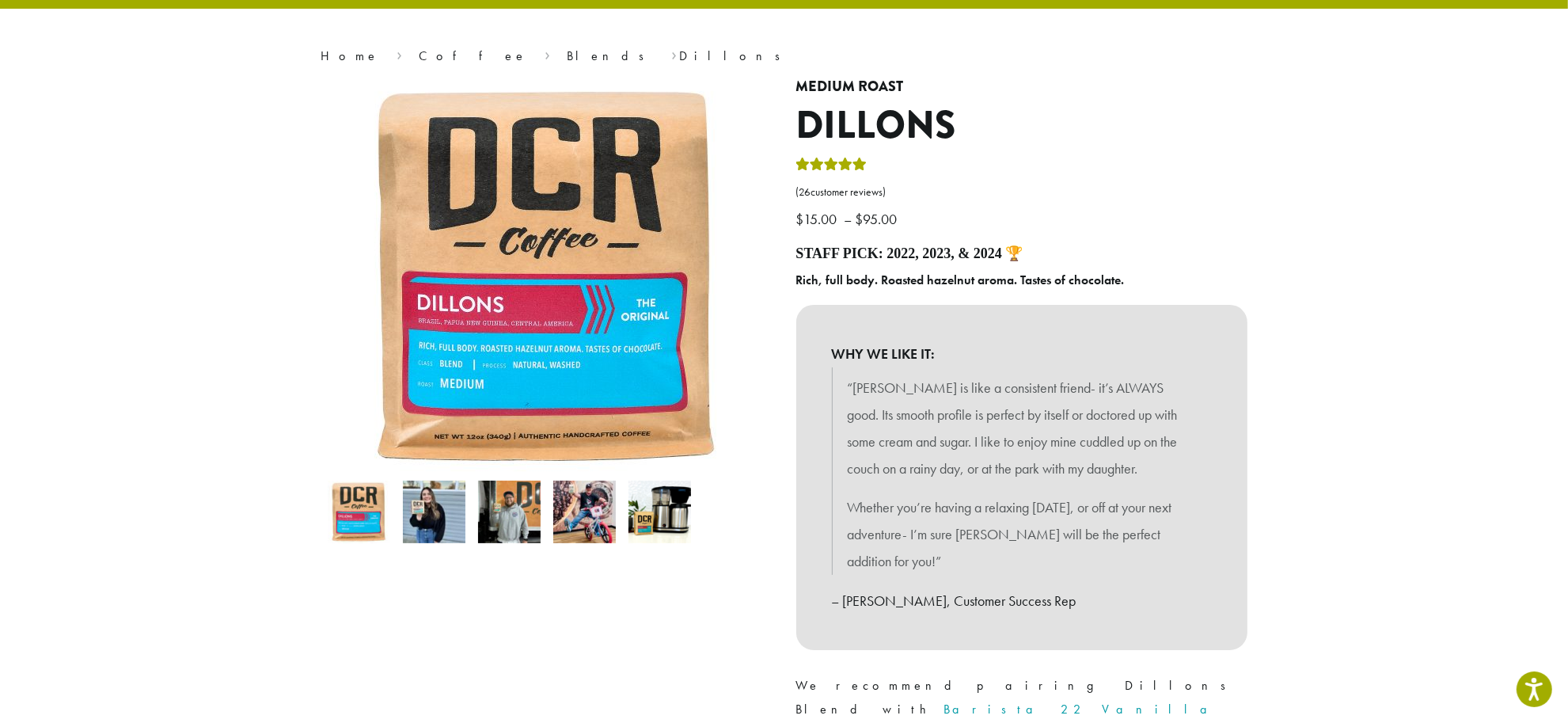
scroll to position [165, 0]
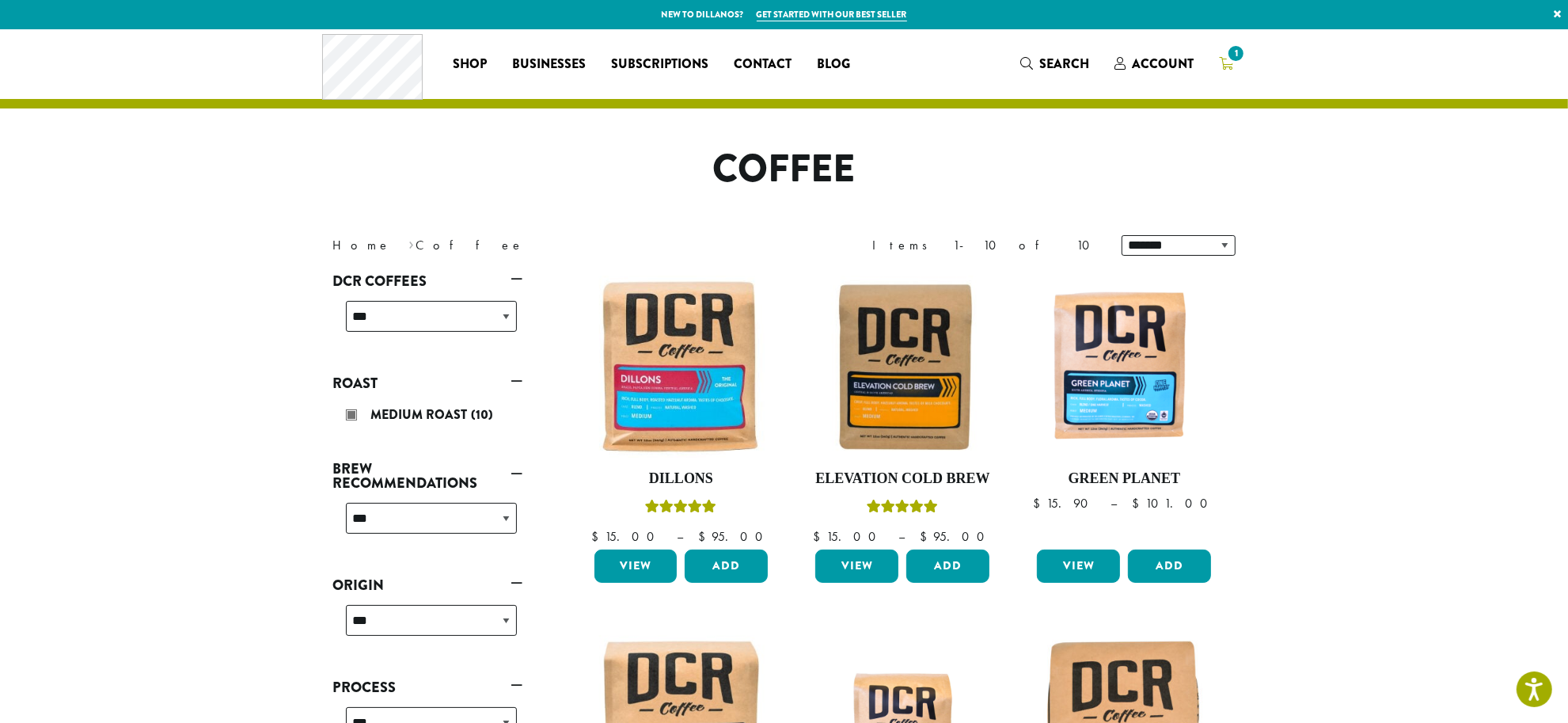
click at [1206, 57] on link "1" at bounding box center [1225, 64] width 39 height 26
click at [1232, 67] on icon "1" at bounding box center [1226, 63] width 15 height 13
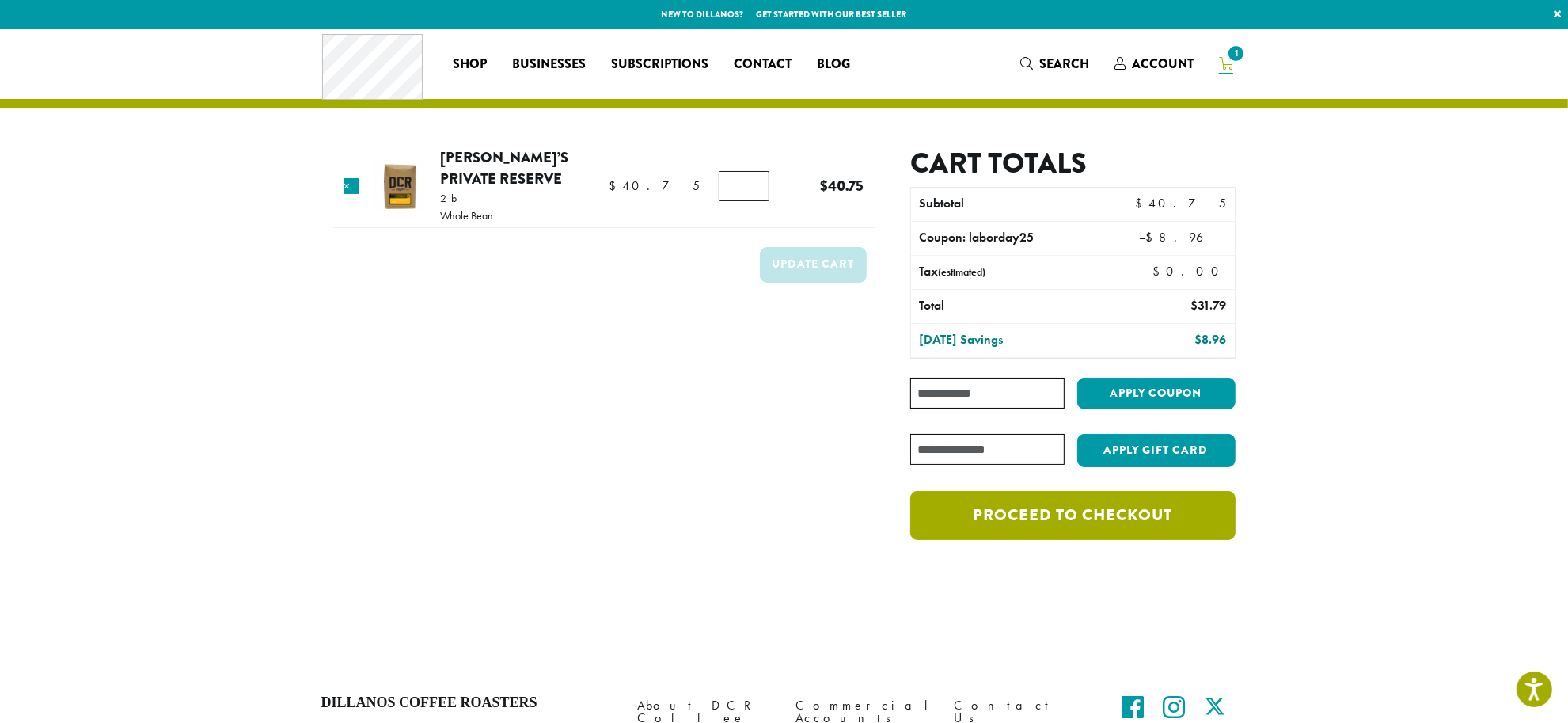
click at [1075, 522] on link "Proceed to checkout" at bounding box center [1072, 515] width 325 height 49
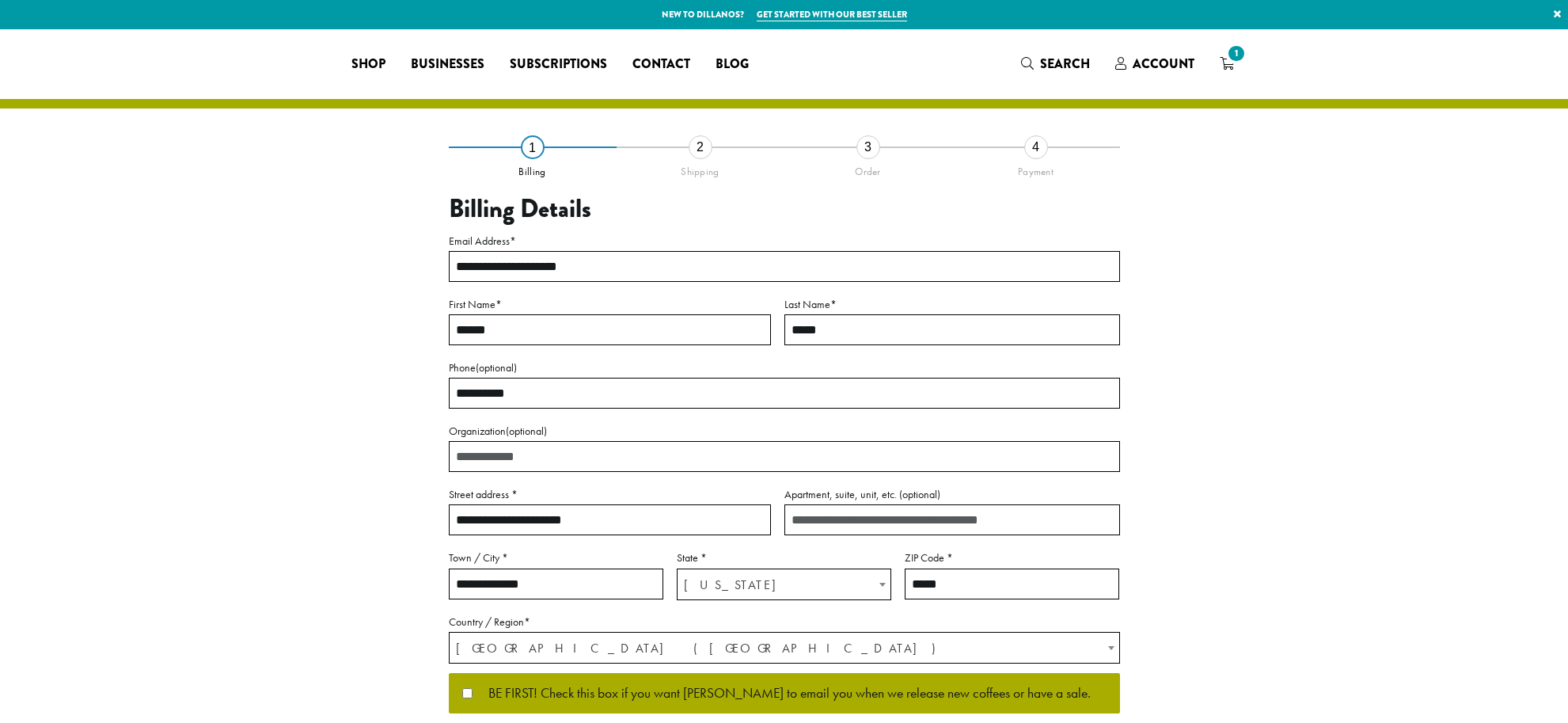
select select "**"
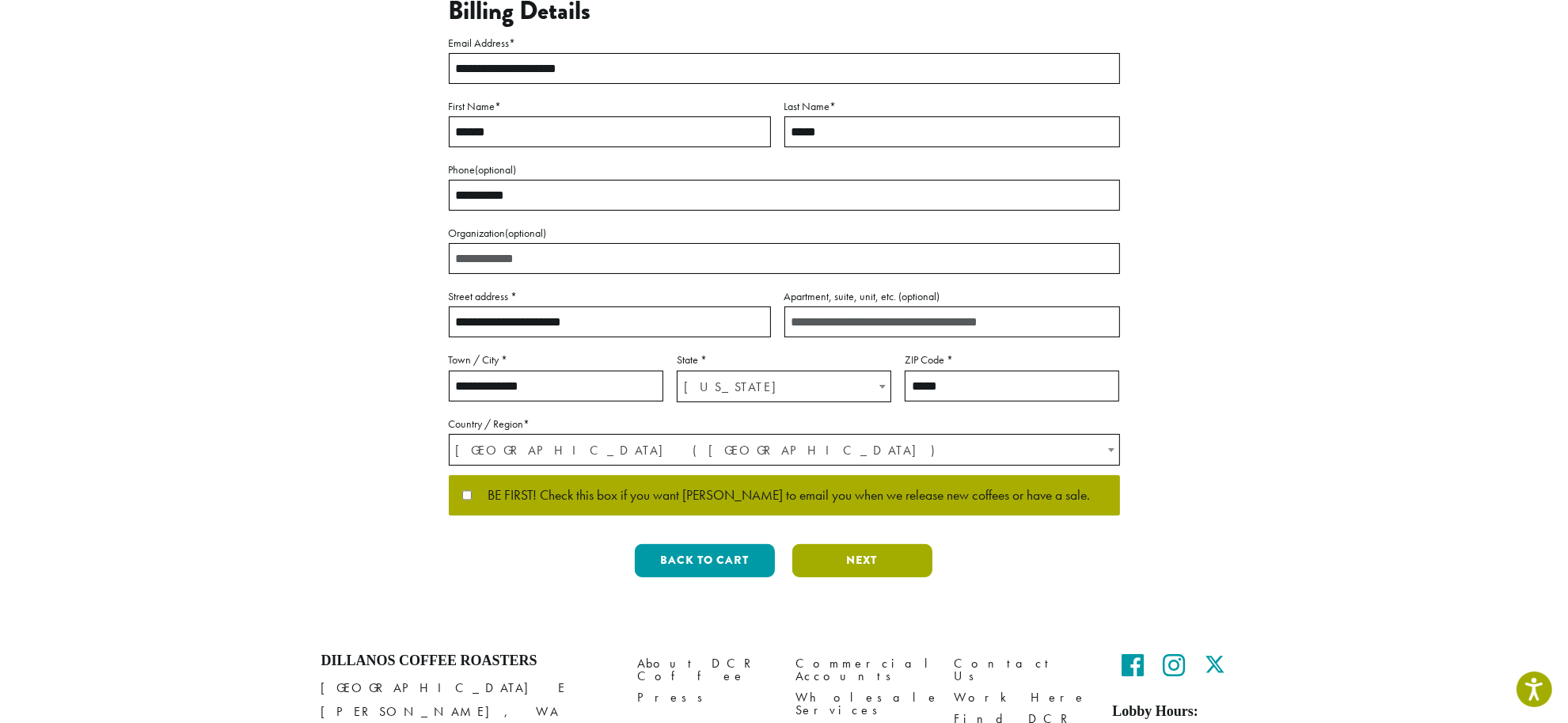
click at [872, 566] on button "Next" at bounding box center [862, 560] width 140 height 33
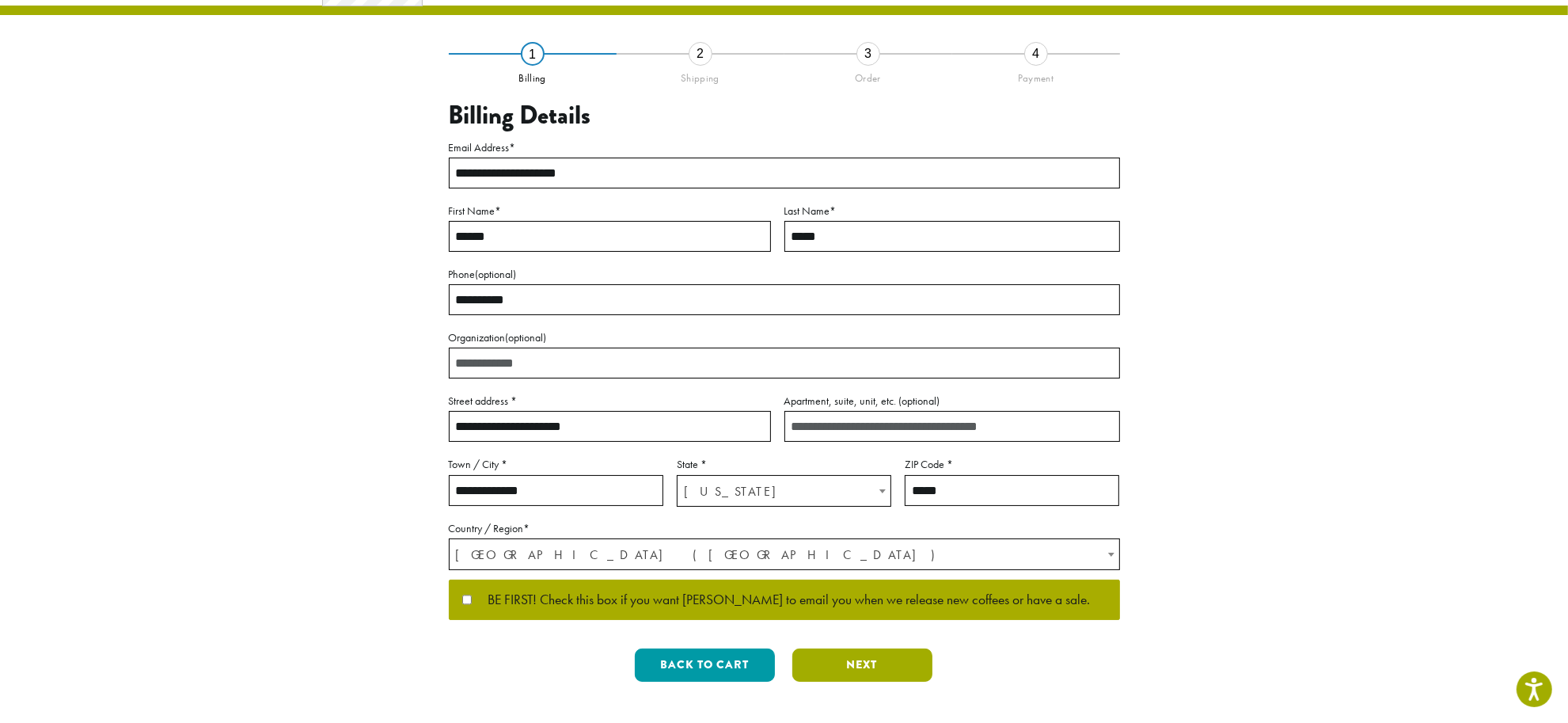
scroll to position [0, 0]
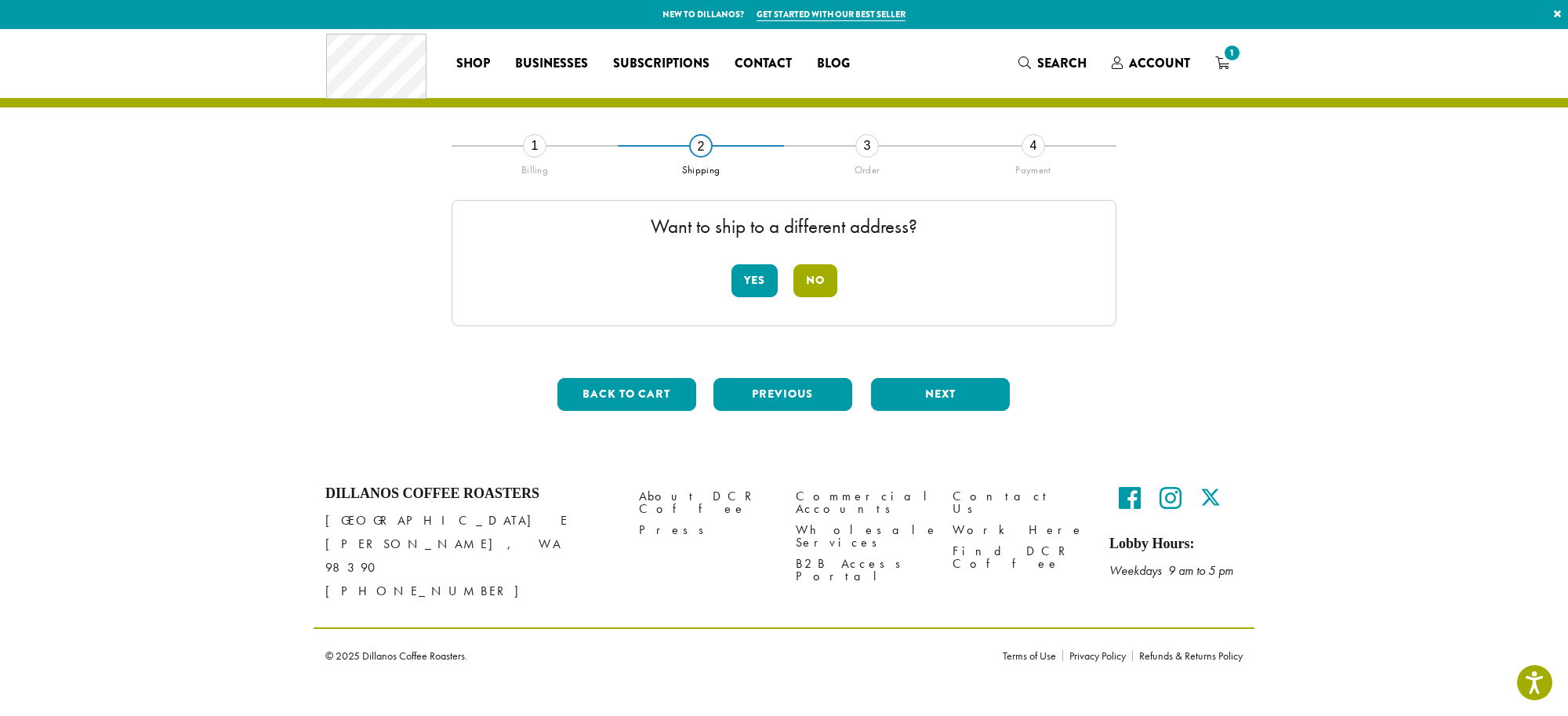
click at [817, 273] on button "No" at bounding box center [815, 281] width 44 height 33
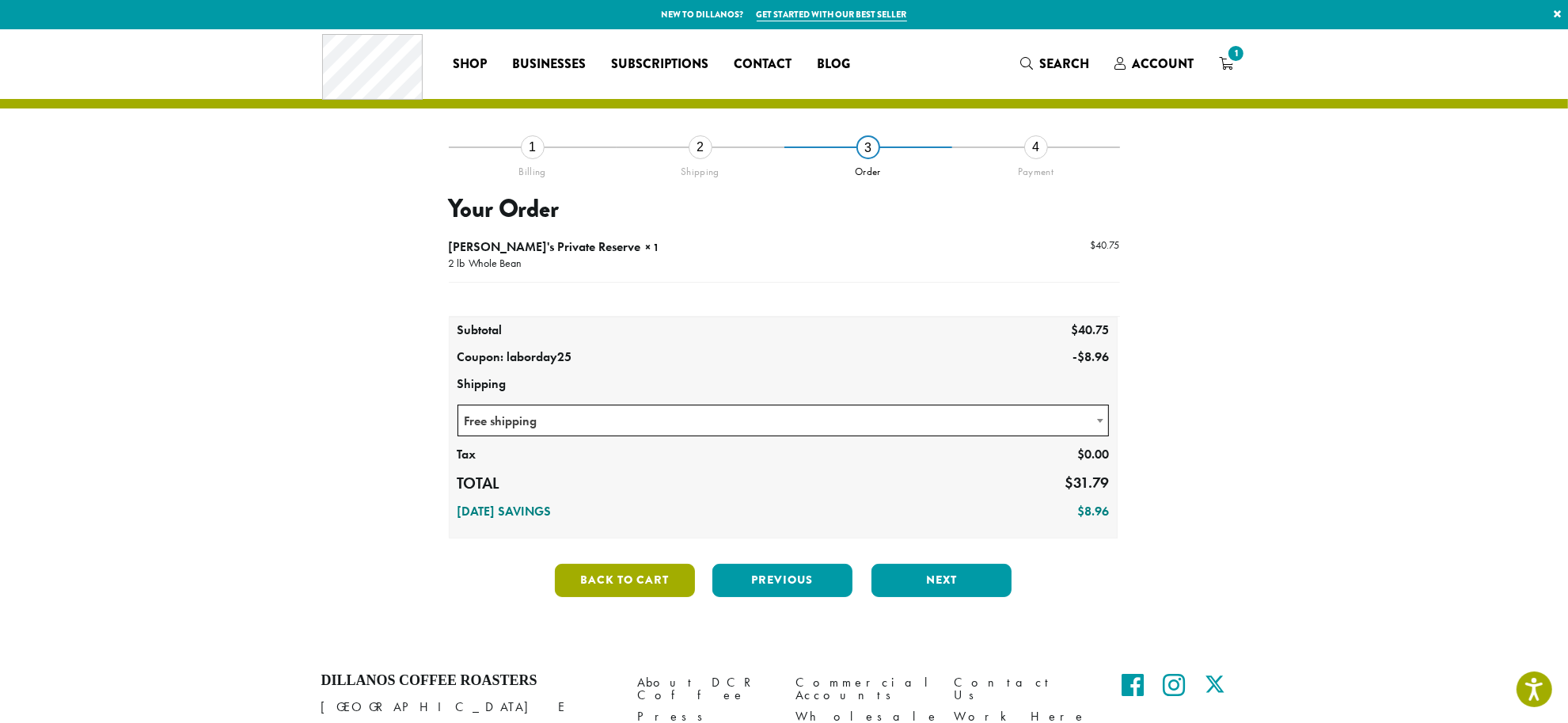
click at [637, 576] on button "Back to cart" at bounding box center [624, 580] width 140 height 33
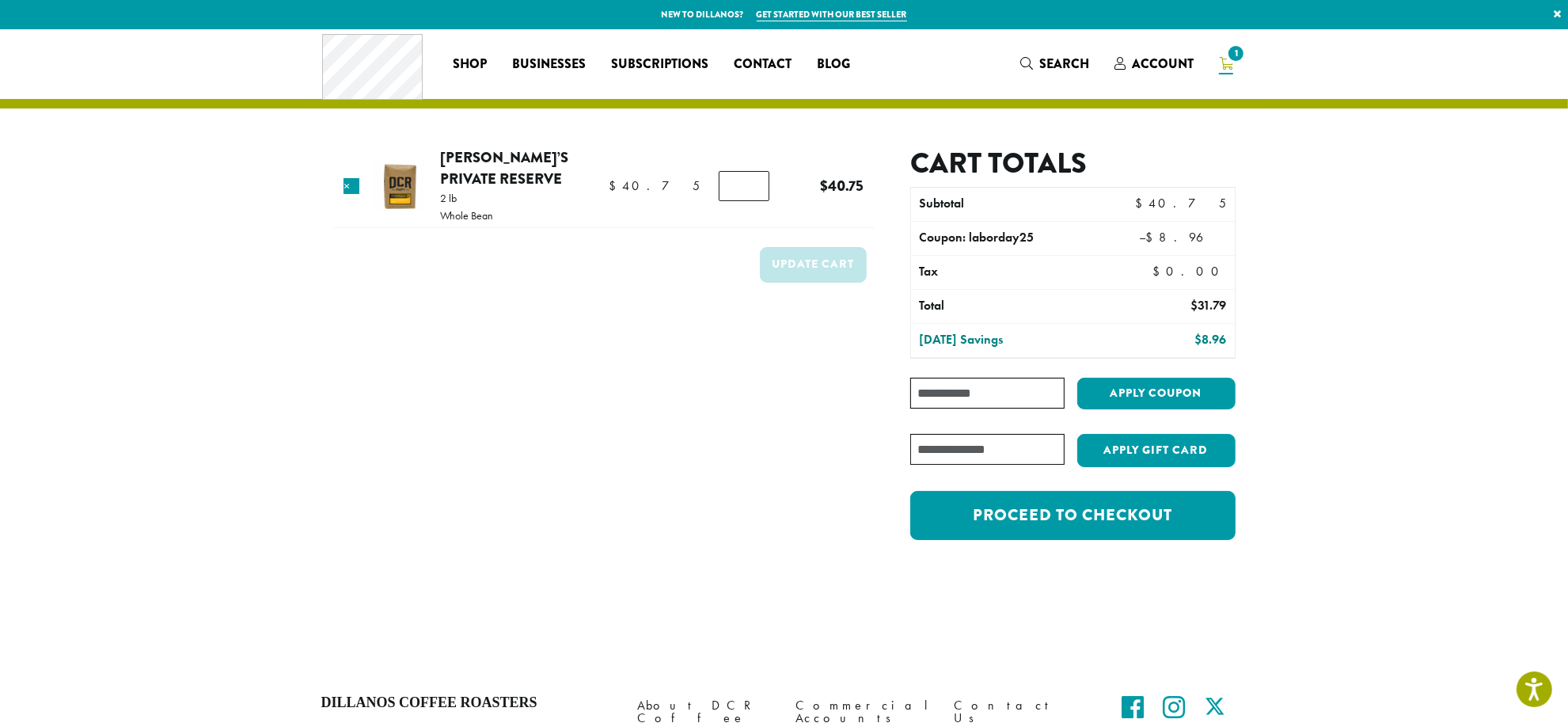
type input "*"
click at [747, 178] on input "*" at bounding box center [744, 185] width 51 height 30
click at [824, 255] on button "Update cart" at bounding box center [812, 264] width 107 height 36
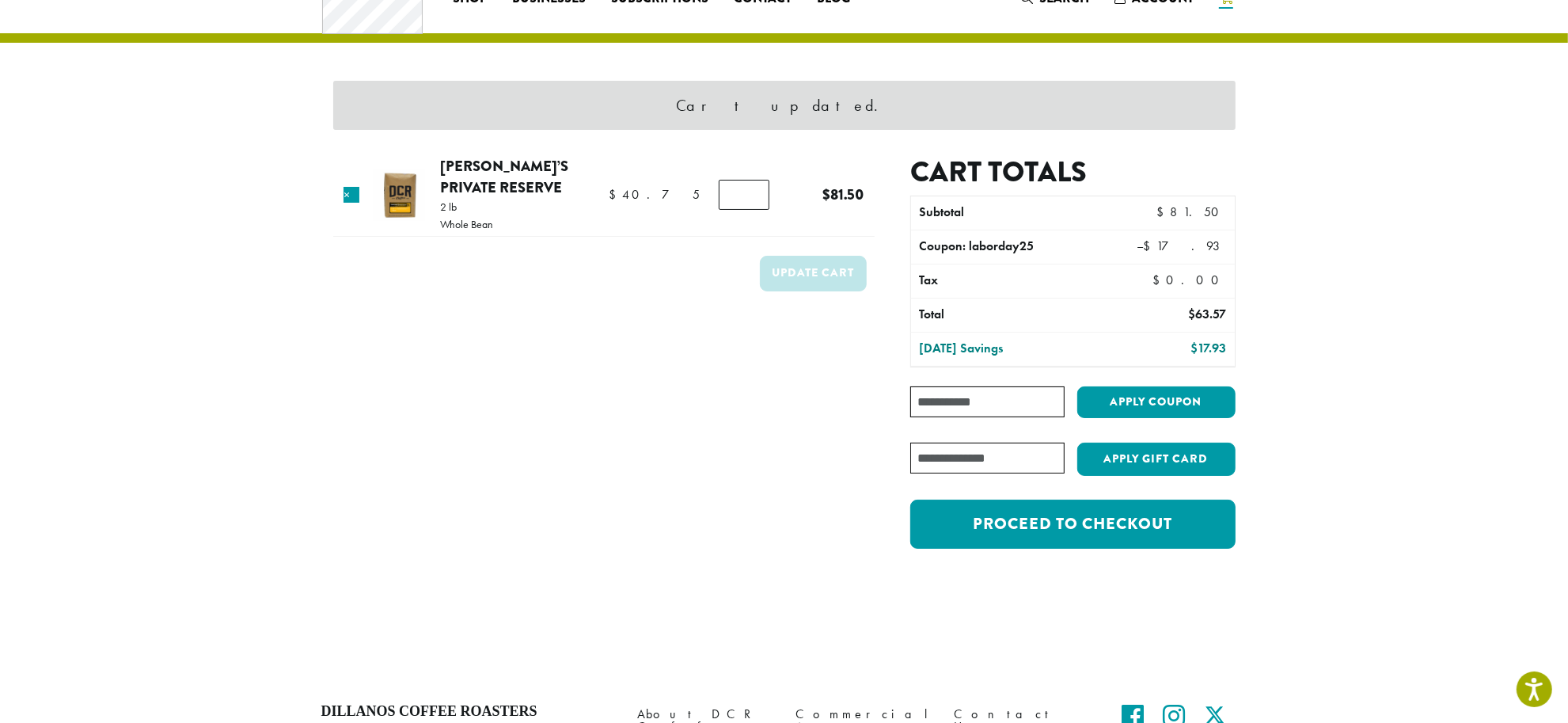
scroll to position [67, 0]
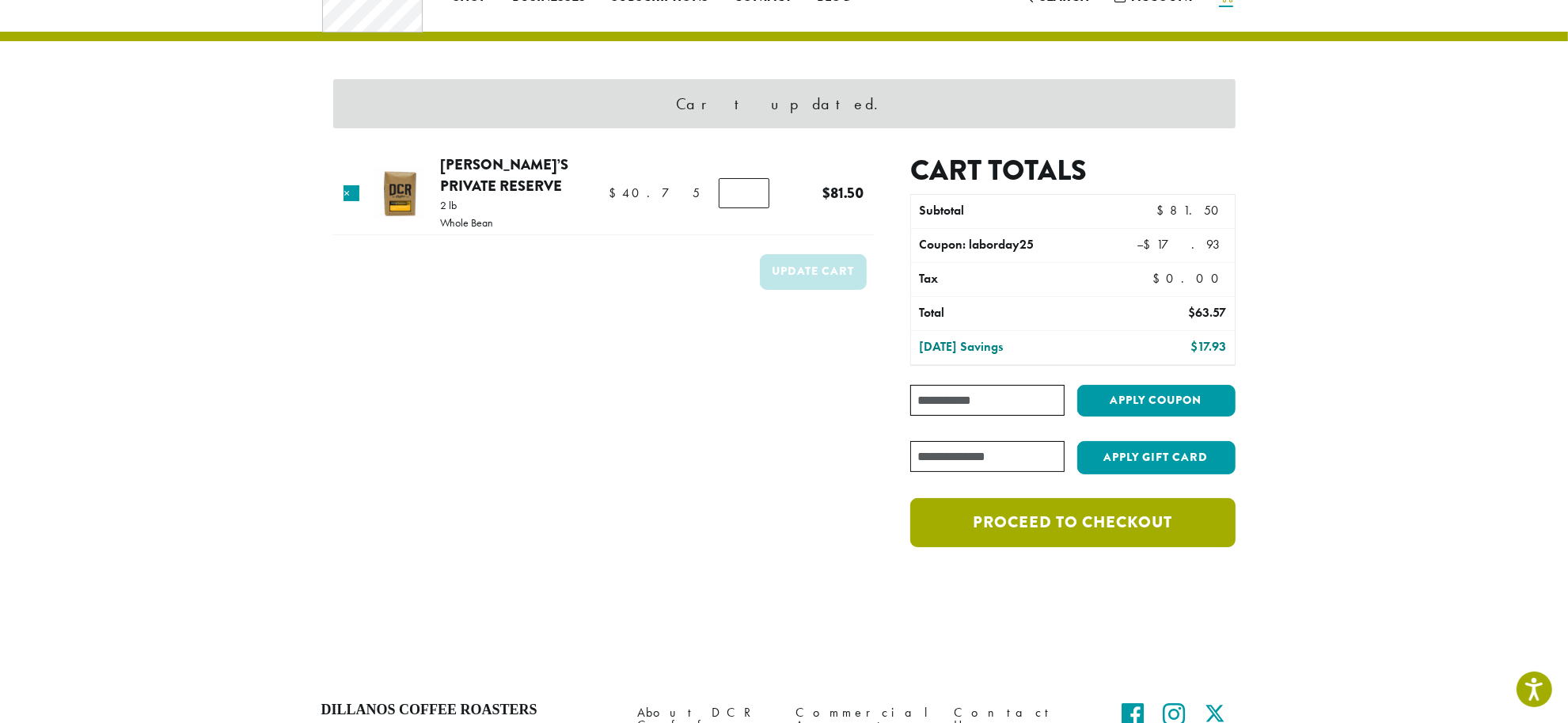
click at [1069, 520] on link "Proceed to checkout" at bounding box center [1072, 522] width 325 height 49
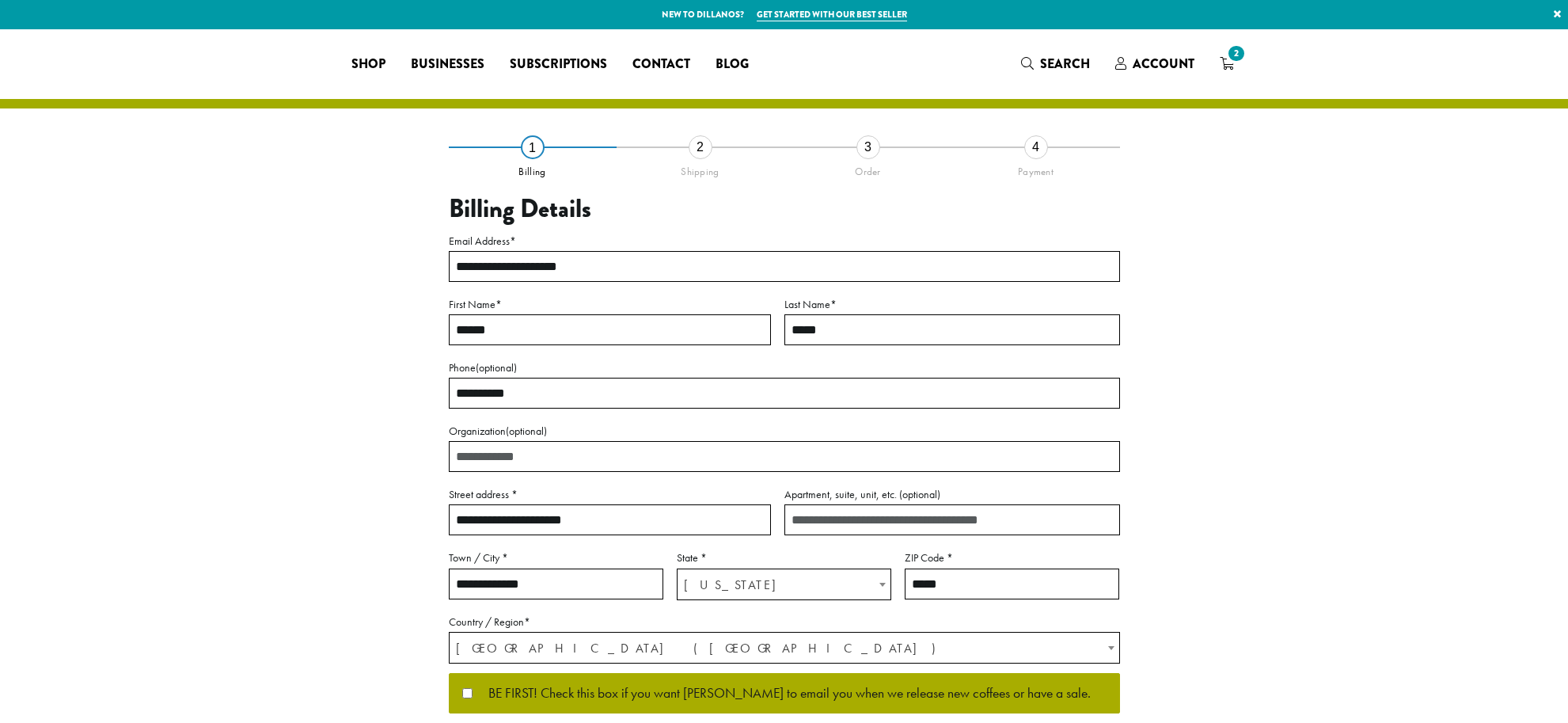
select select "**"
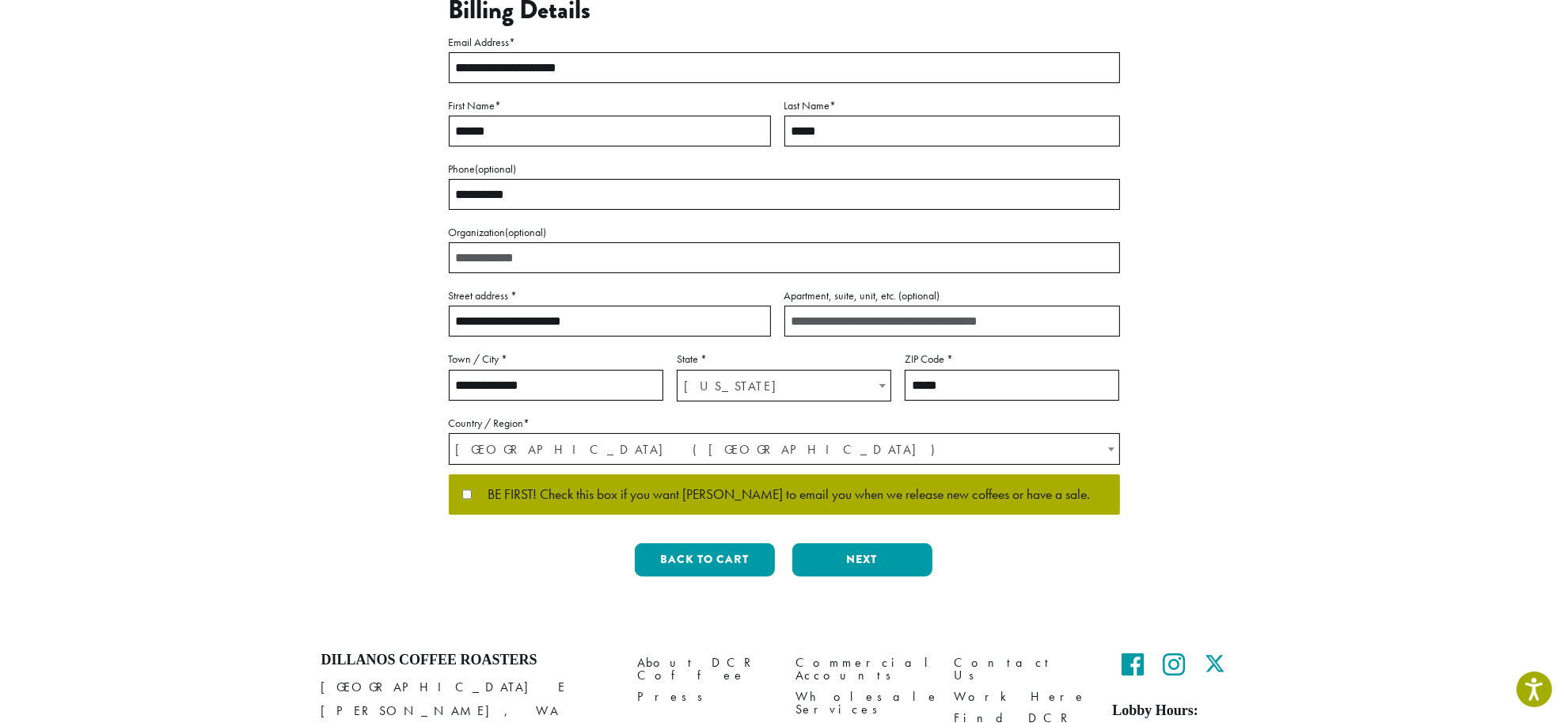
scroll to position [305, 0]
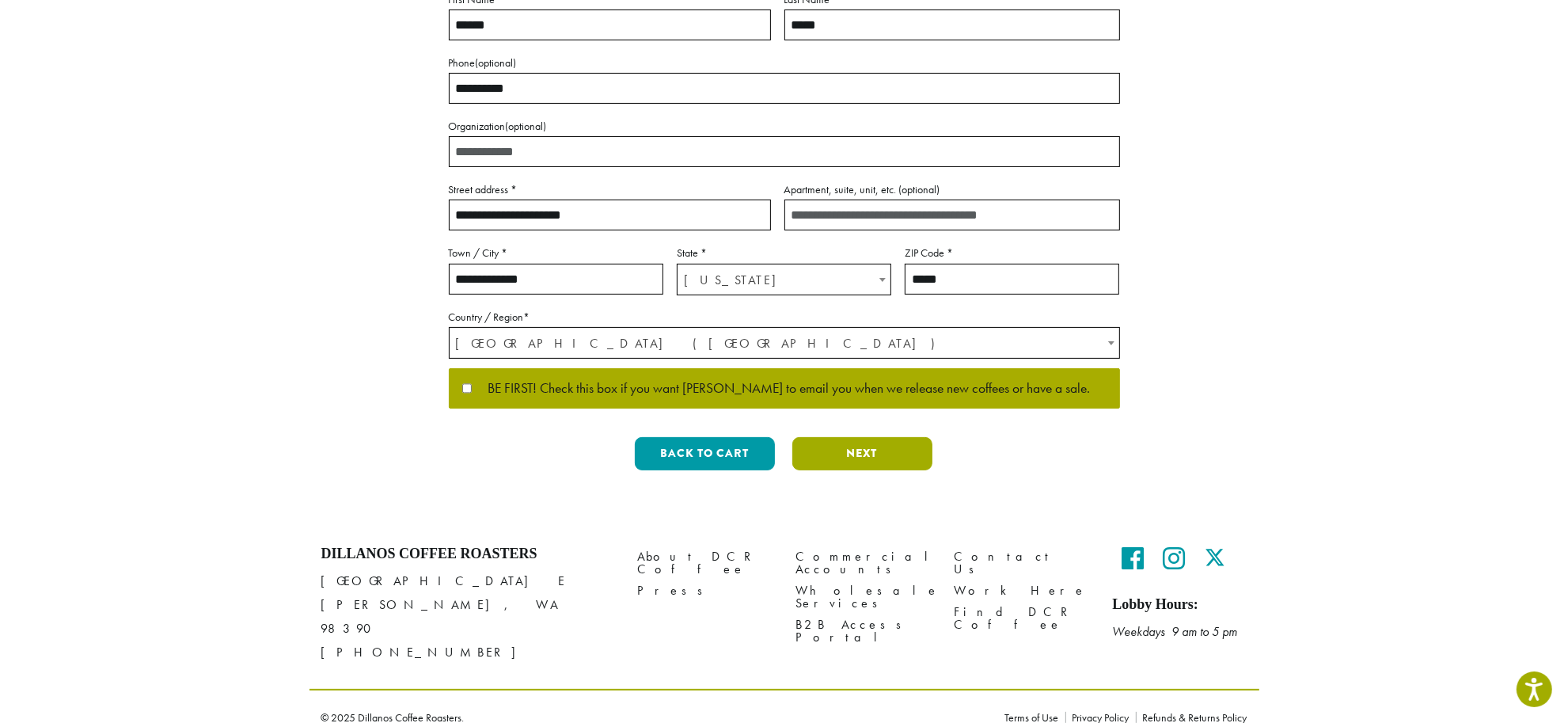
click at [861, 453] on button "Next" at bounding box center [862, 453] width 140 height 33
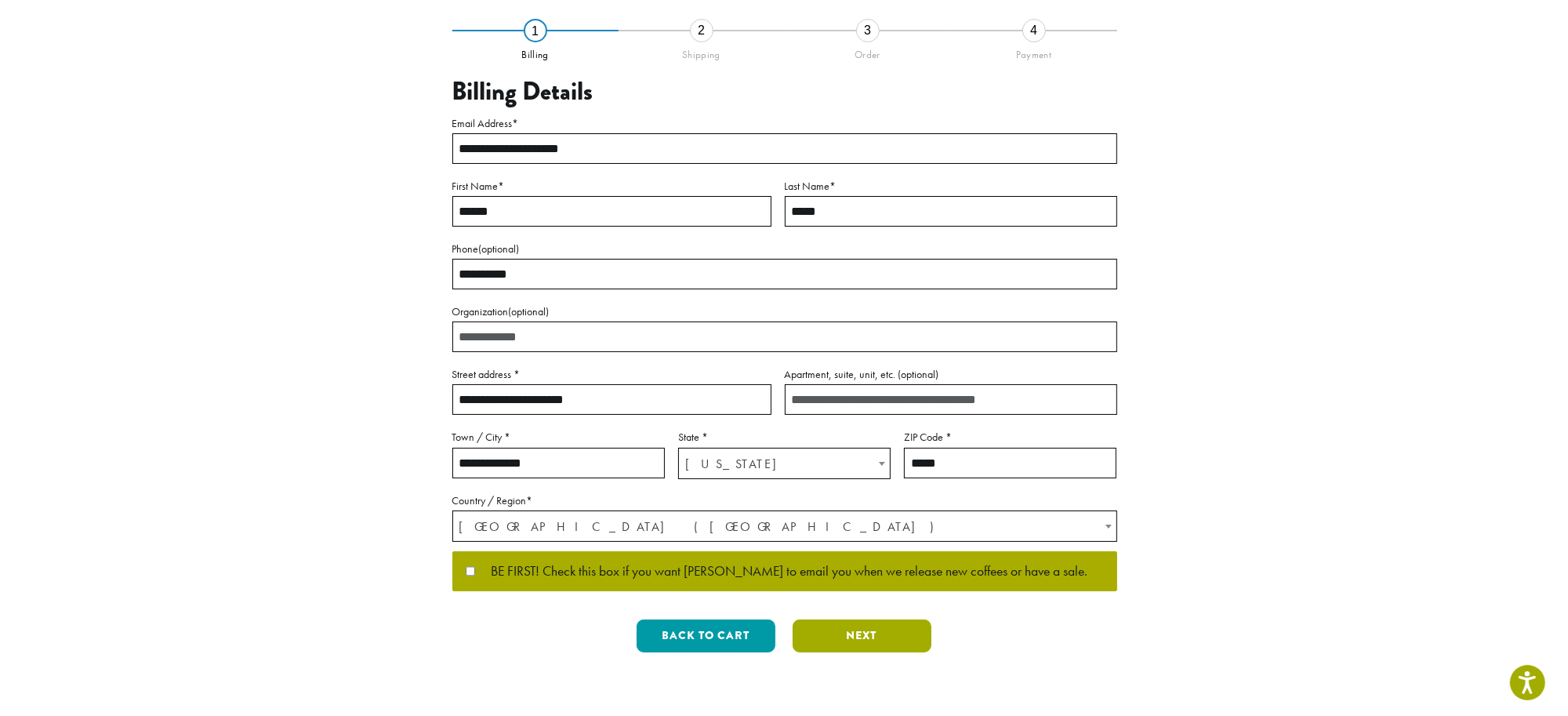
scroll to position [0, 0]
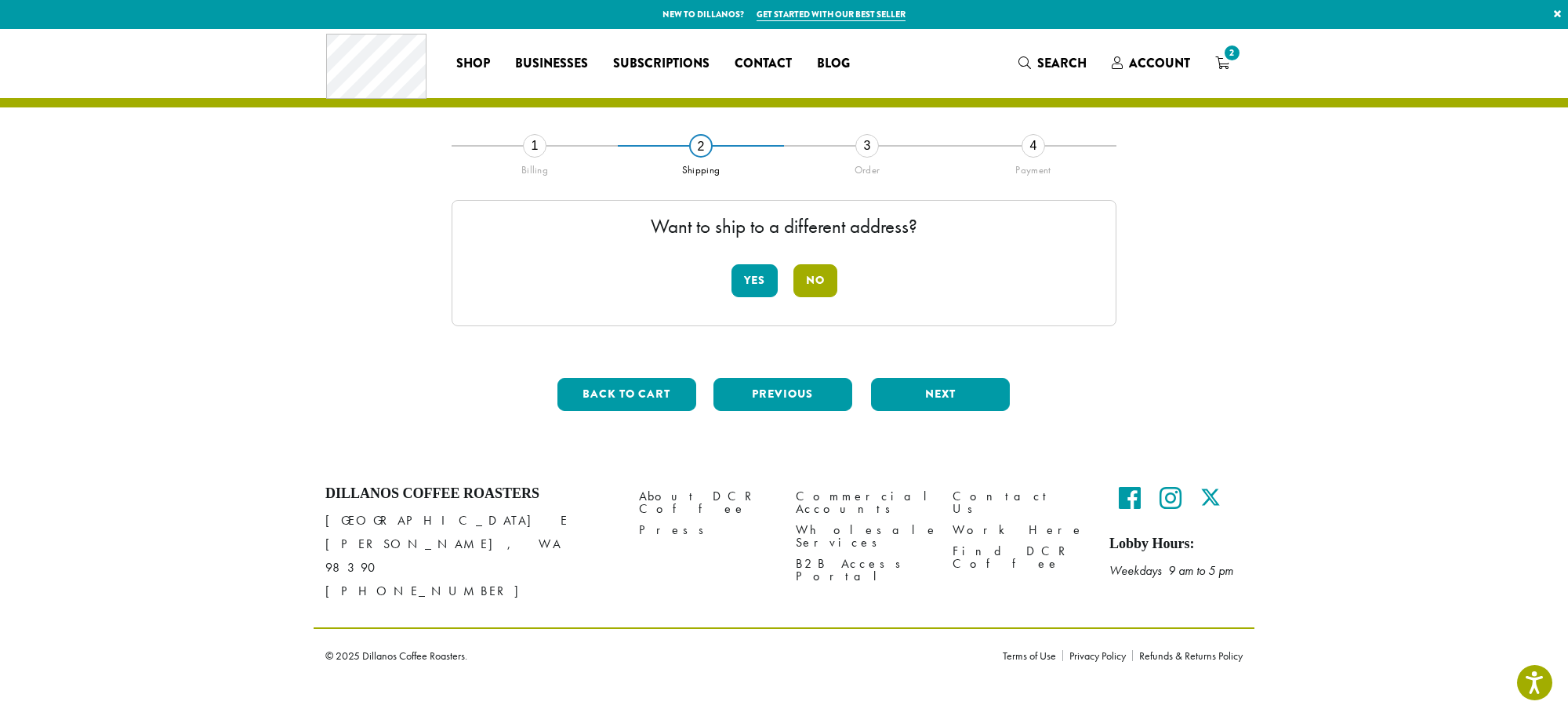
click at [822, 280] on button "No" at bounding box center [815, 281] width 44 height 33
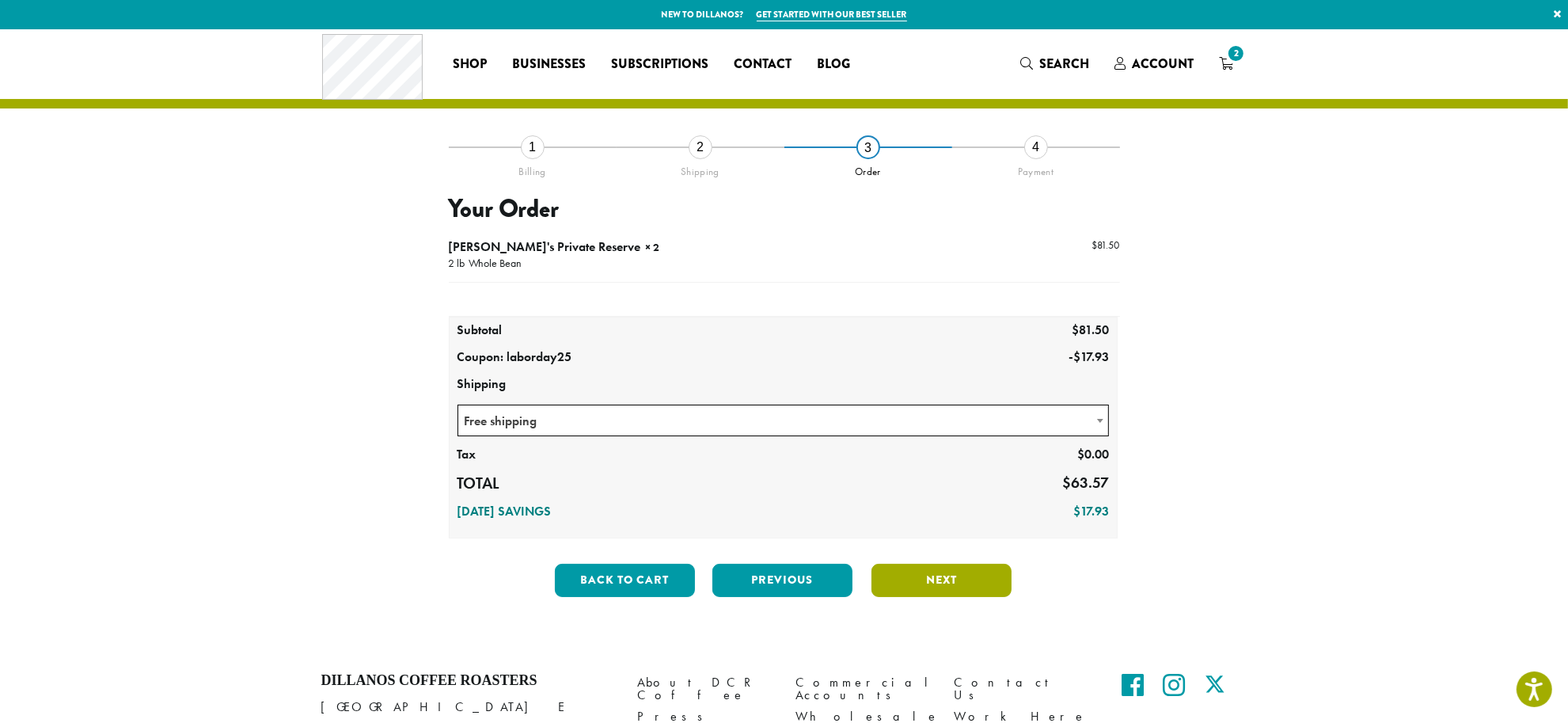
click at [955, 582] on button "Next" at bounding box center [942, 580] width 140 height 33
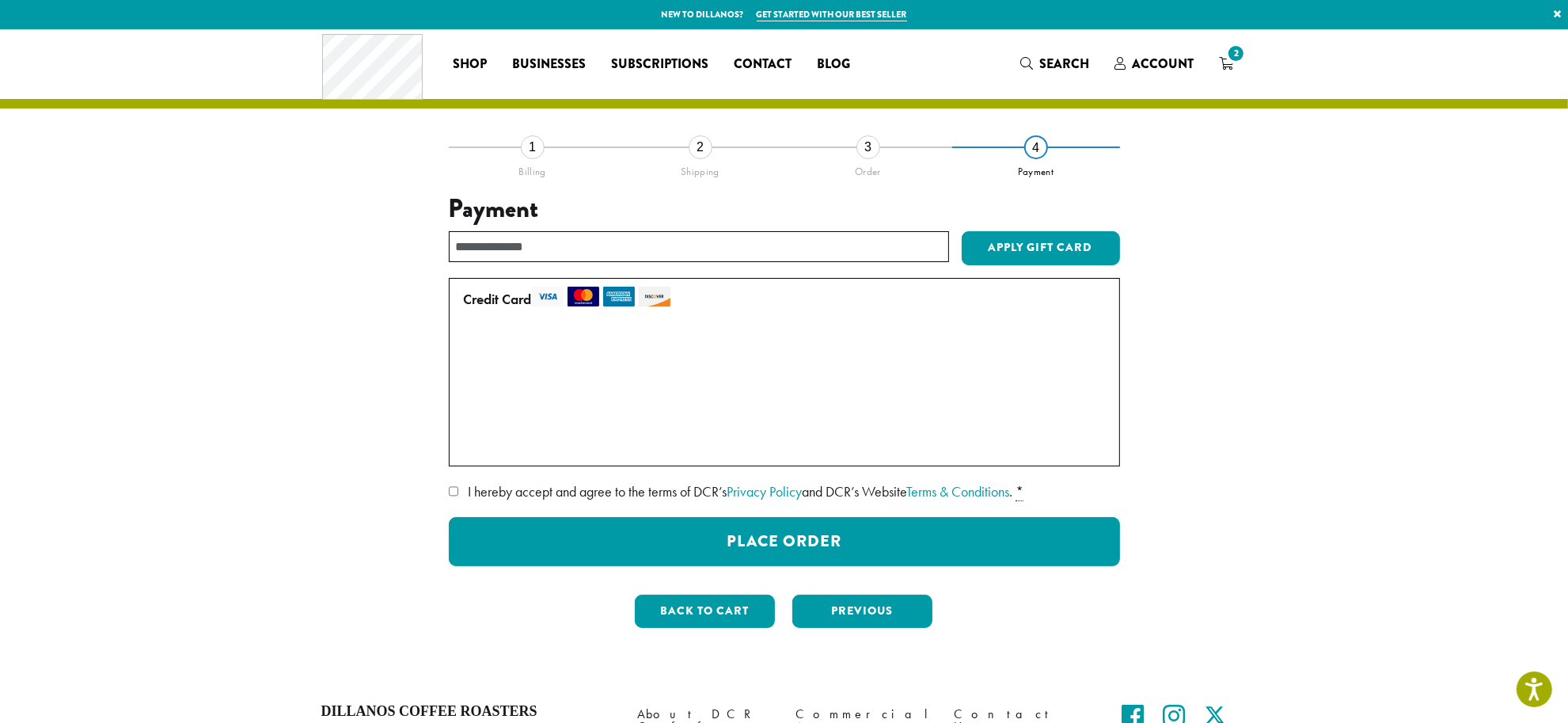
click at [456, 483] on label "I hereby accept and agree to the terms of DCR’s Privacy Policy and DCR’s Websit…" at bounding box center [784, 491] width 671 height 26
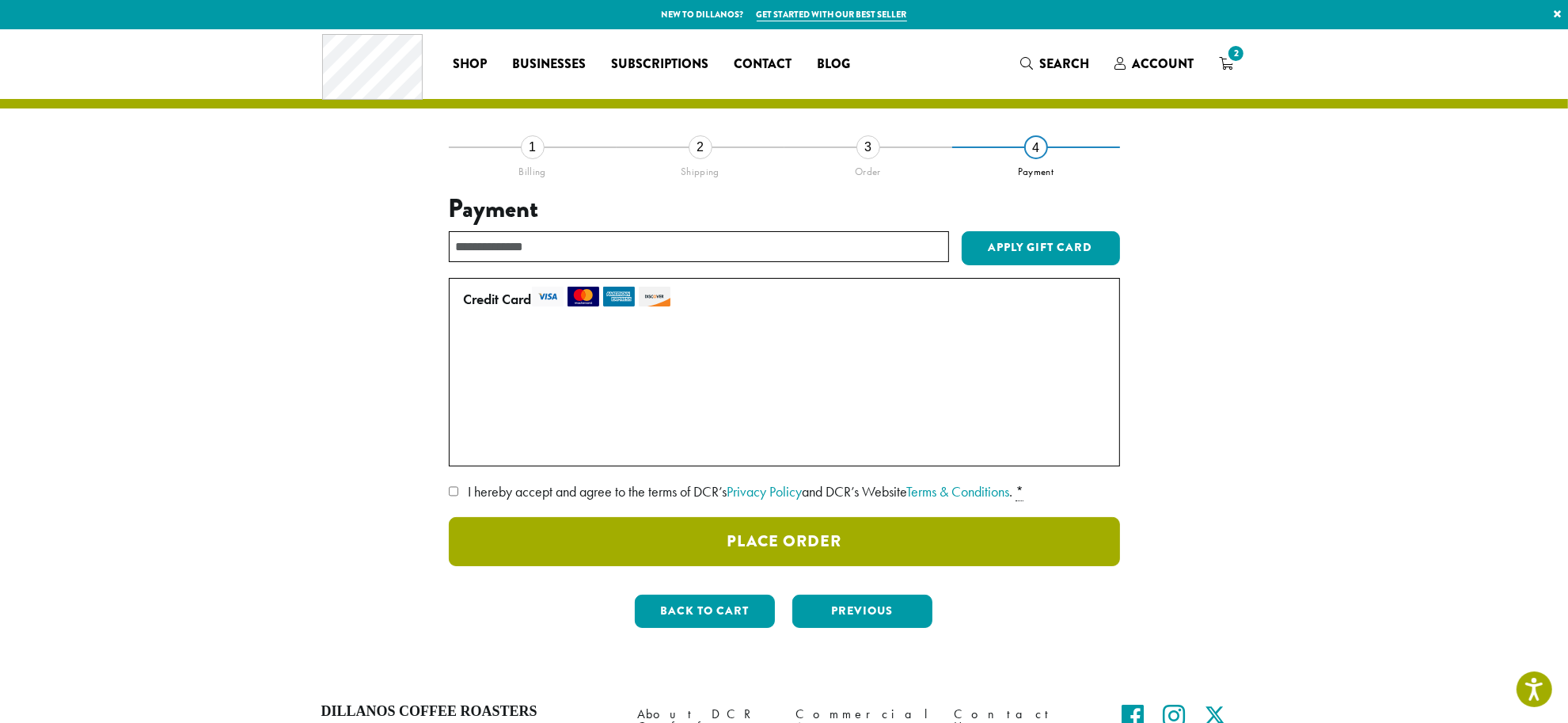
click at [806, 546] on button "Place Order" at bounding box center [784, 542] width 671 height 49
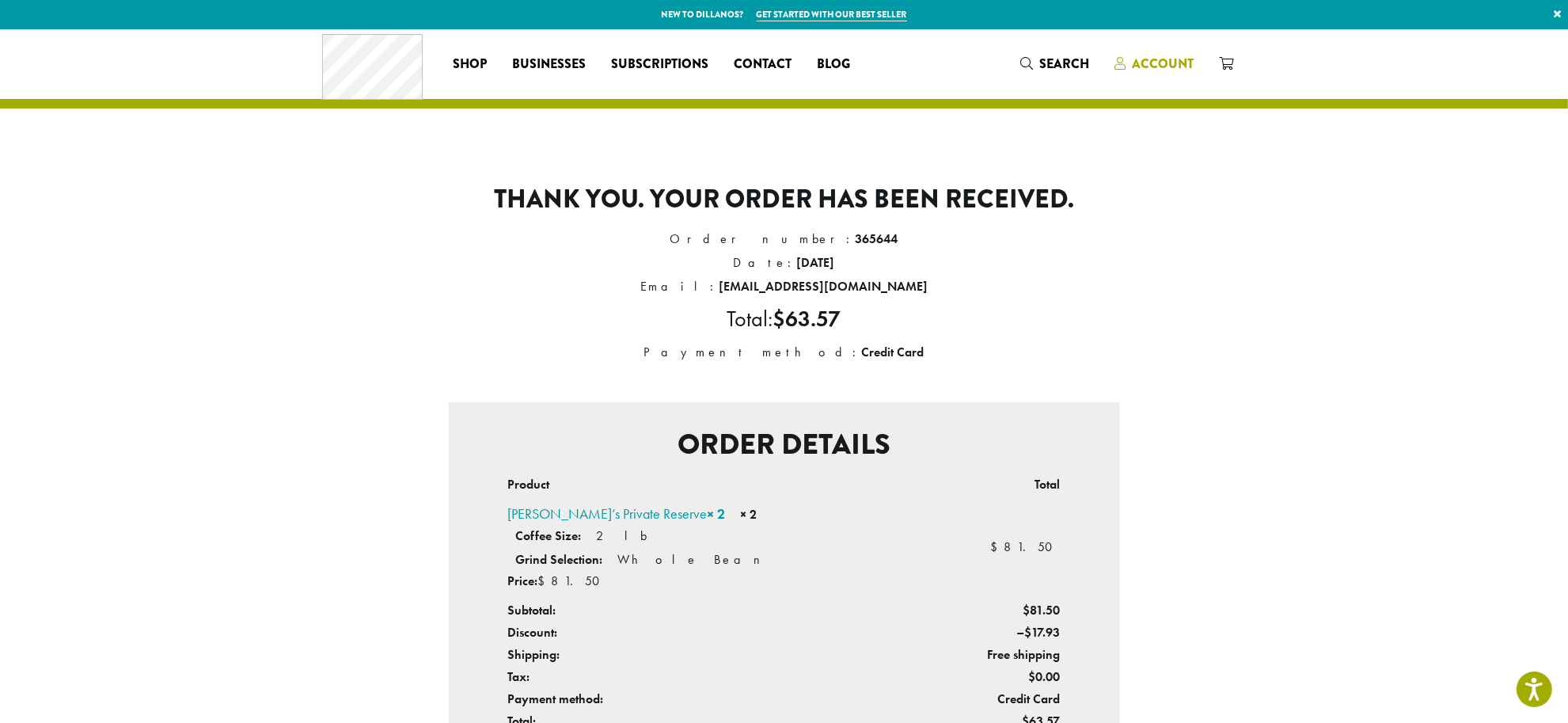
click at [1165, 62] on span "Account" at bounding box center [1162, 64] width 62 height 18
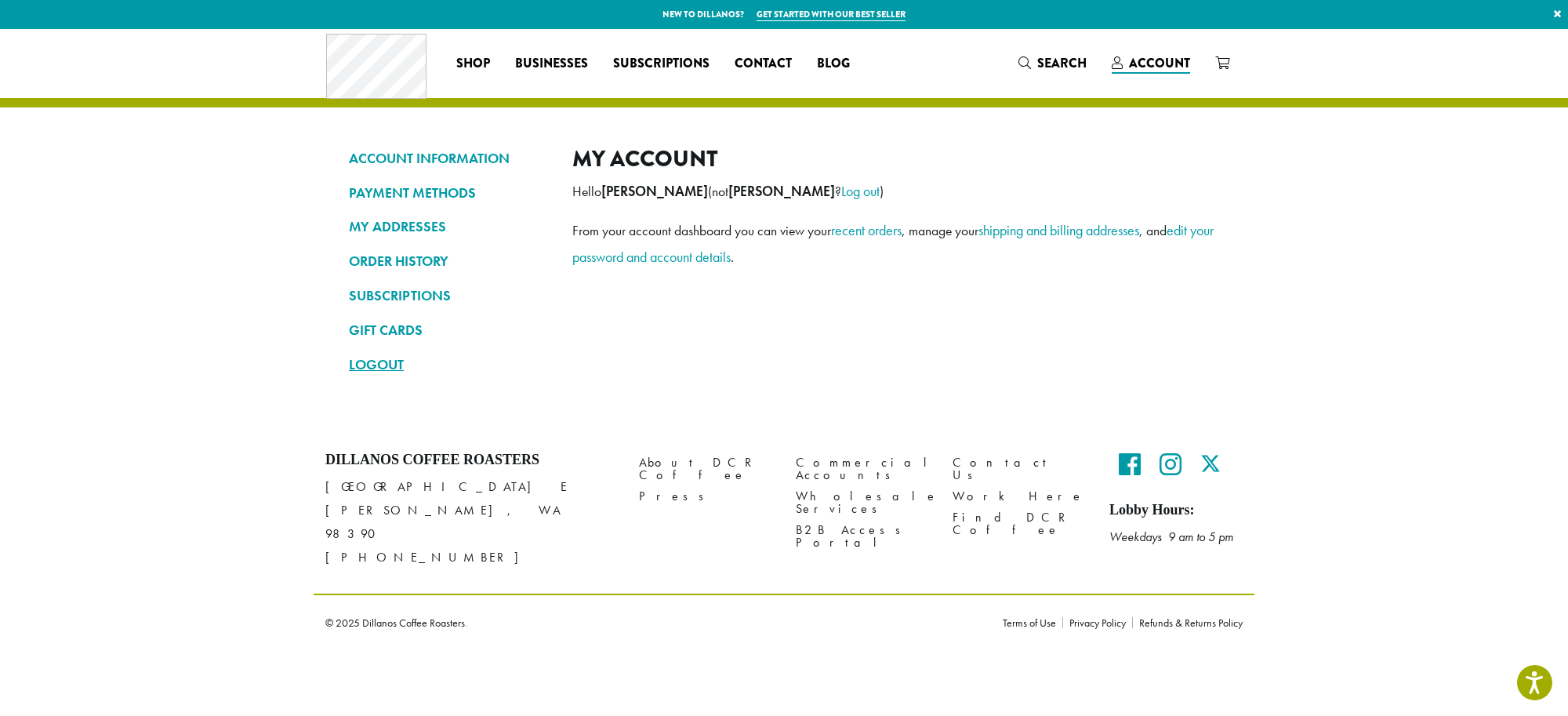
click at [353, 360] on link "LOGOUT" at bounding box center [448, 365] width 200 height 27
